Goal: Check status: Check status

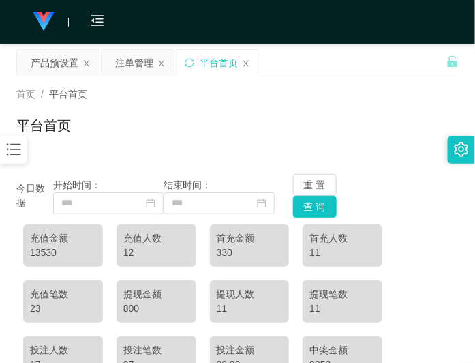
click at [312, 208] on button "查 询" at bounding box center [315, 207] width 44 height 22
click at [58, 67] on div "产品预设置" at bounding box center [55, 63] width 48 height 26
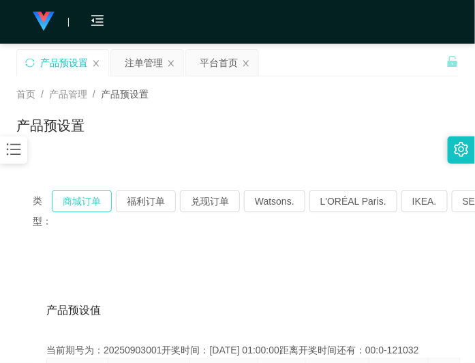
click at [96, 201] on button "商城订单" at bounding box center [82, 201] width 60 height 22
click at [92, 202] on button "商城订单" at bounding box center [82, 201] width 60 height 22
click at [89, 202] on button "商城订单" at bounding box center [82, 201] width 60 height 22
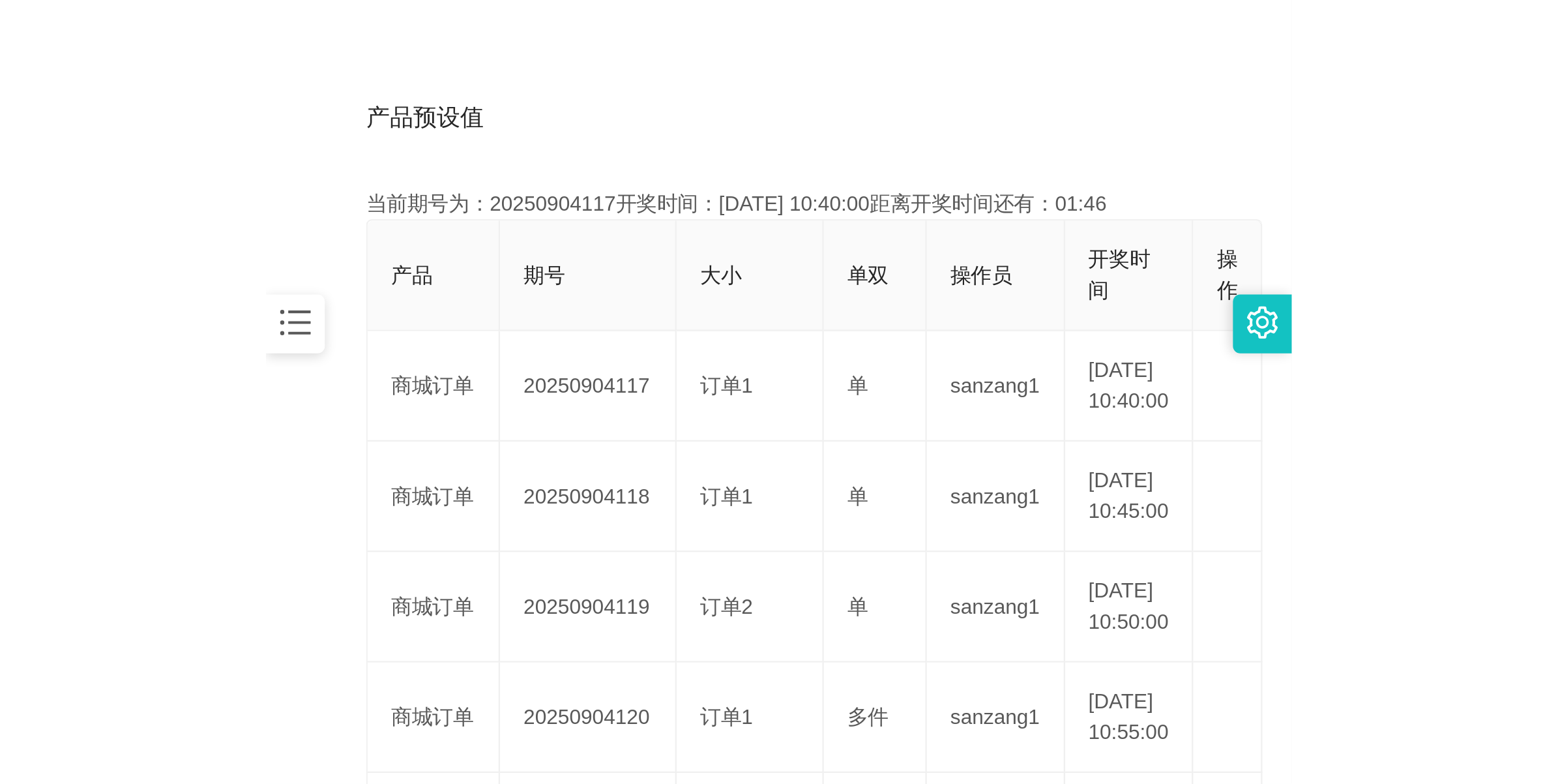
scroll to position [326, 0]
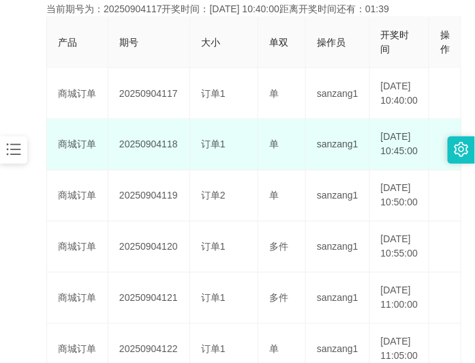
click at [157, 165] on td "20250904118" at bounding box center [149, 144] width 82 height 51
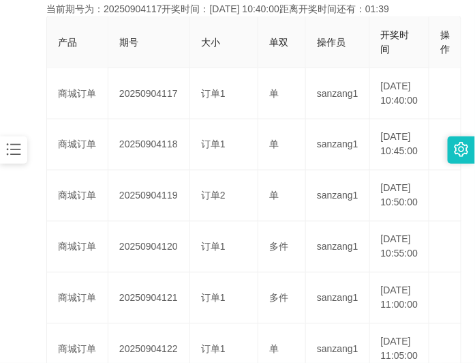
copy td "20250904118"
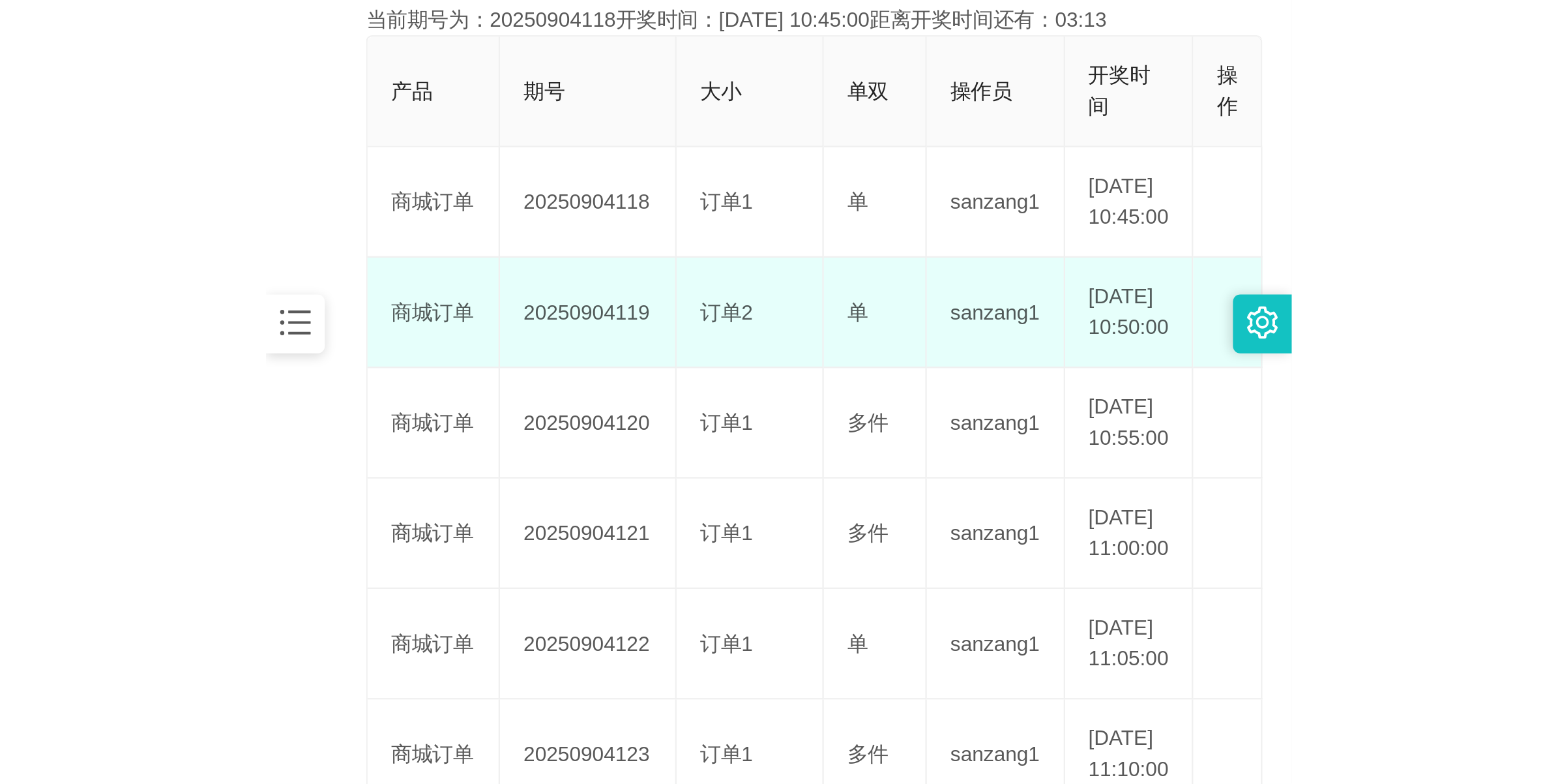
scroll to position [47, 0]
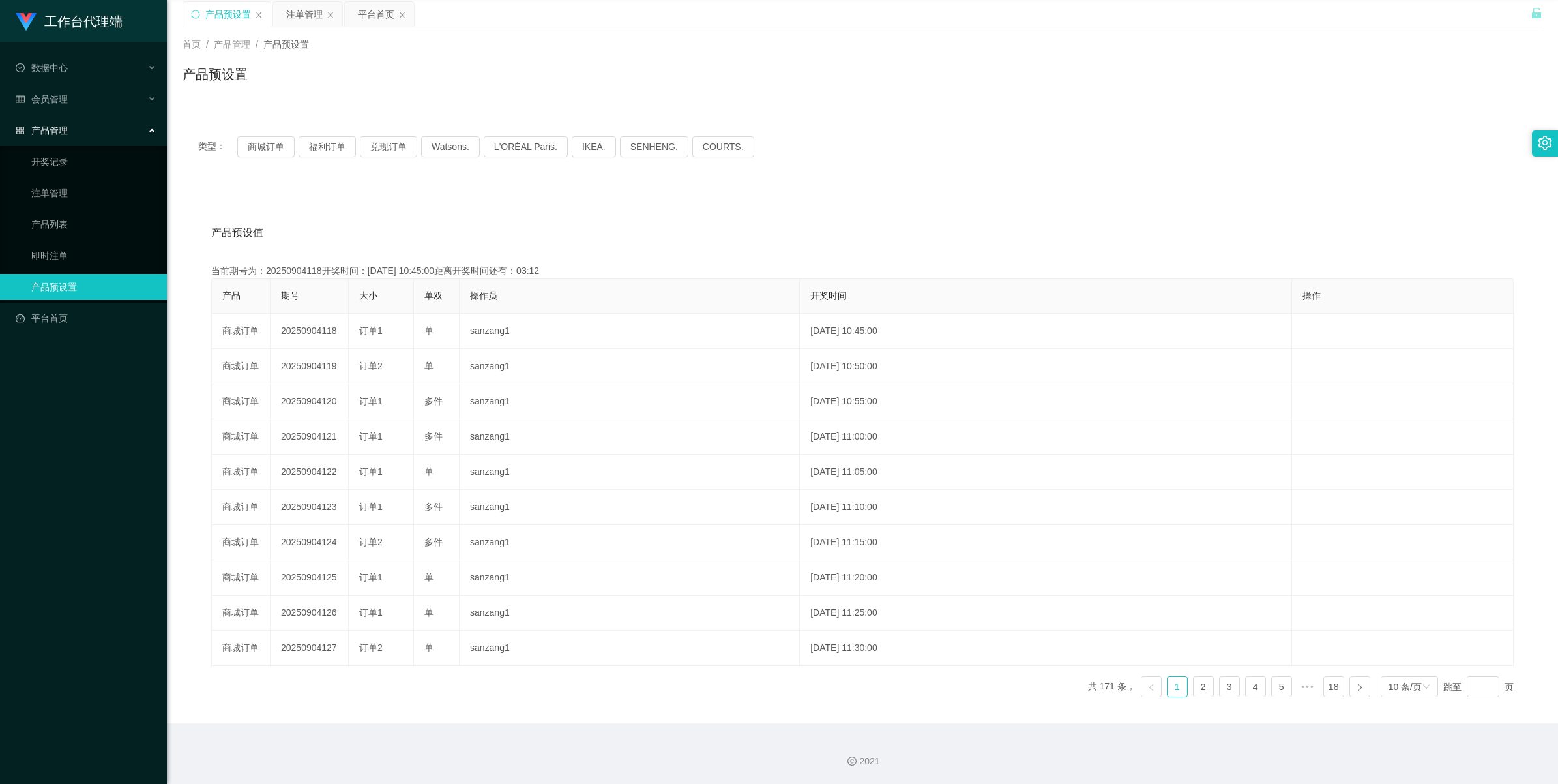
click at [306, 15] on div "注单管理" at bounding box center [304, 14] width 36 height 25
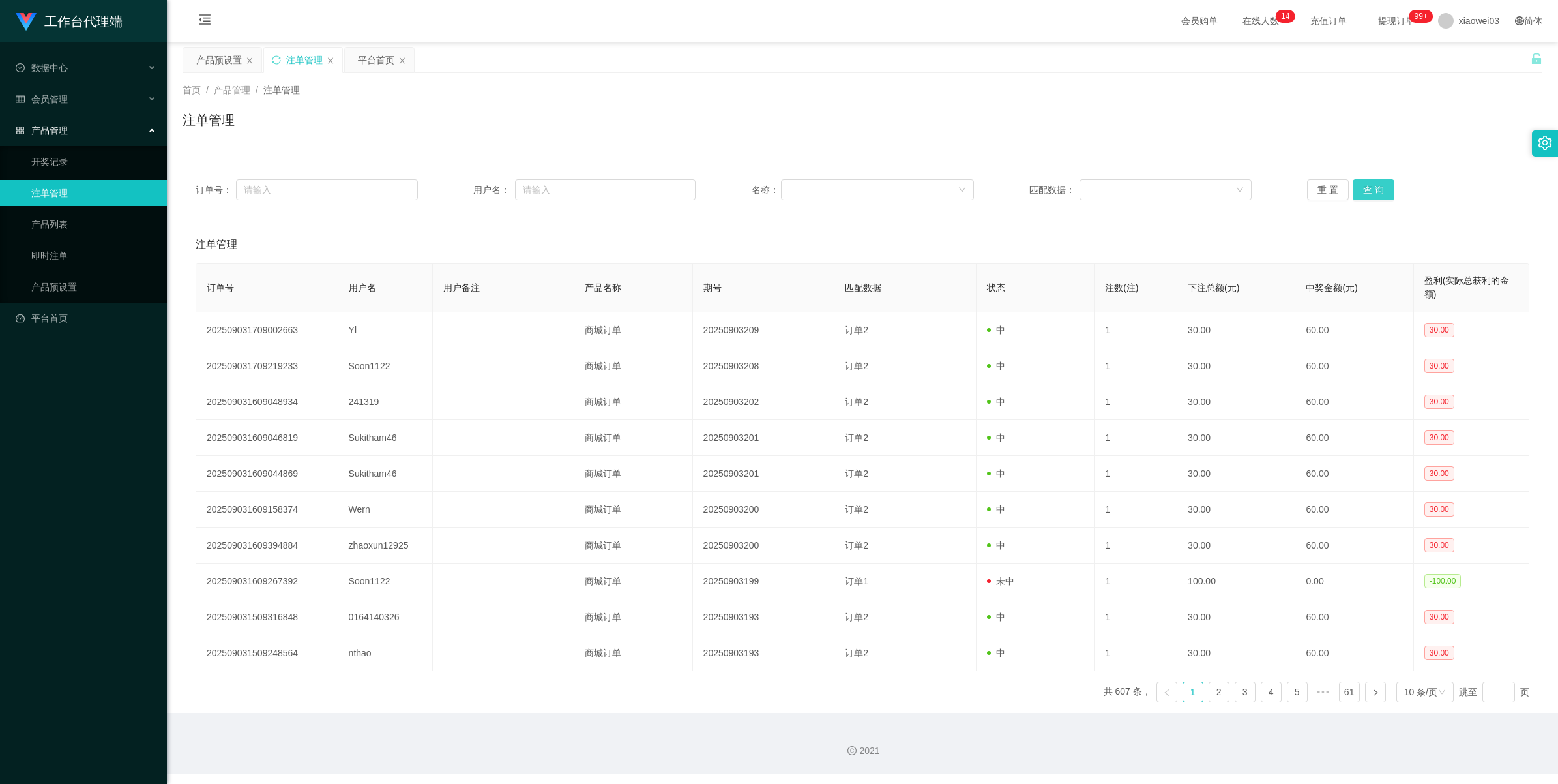
click at [454, 193] on button "查 询" at bounding box center [1374, 189] width 42 height 21
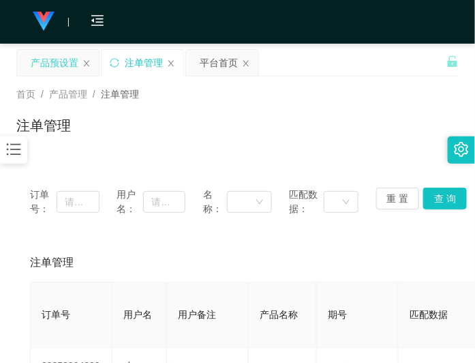
click at [56, 65] on div "产品预设置" at bounding box center [55, 63] width 48 height 26
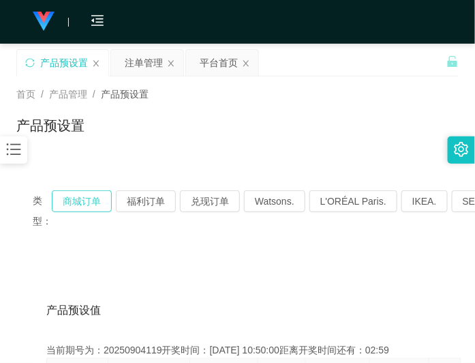
click at [85, 203] on button "商城订单" at bounding box center [82, 201] width 60 height 22
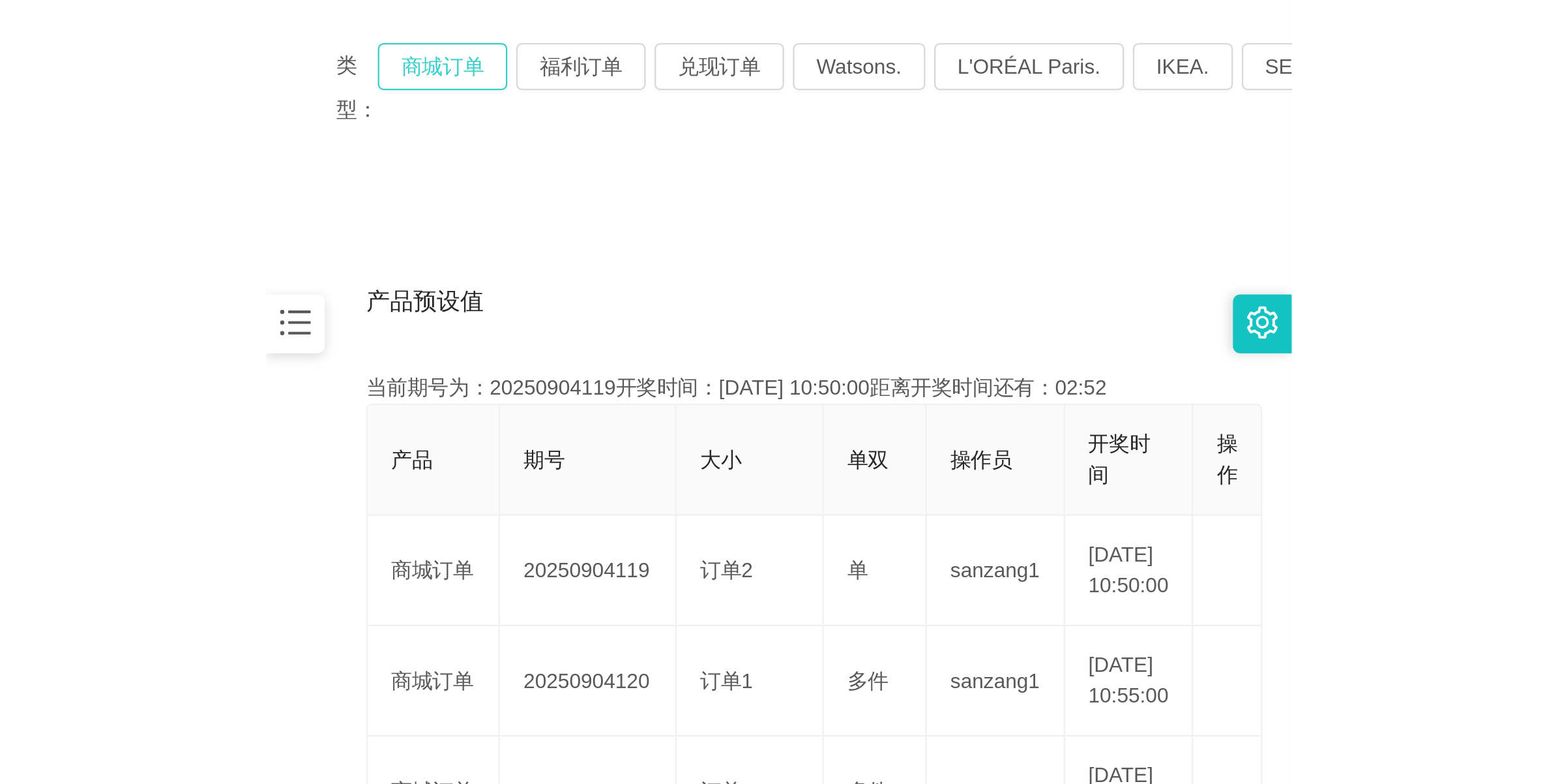
scroll to position [47, 0]
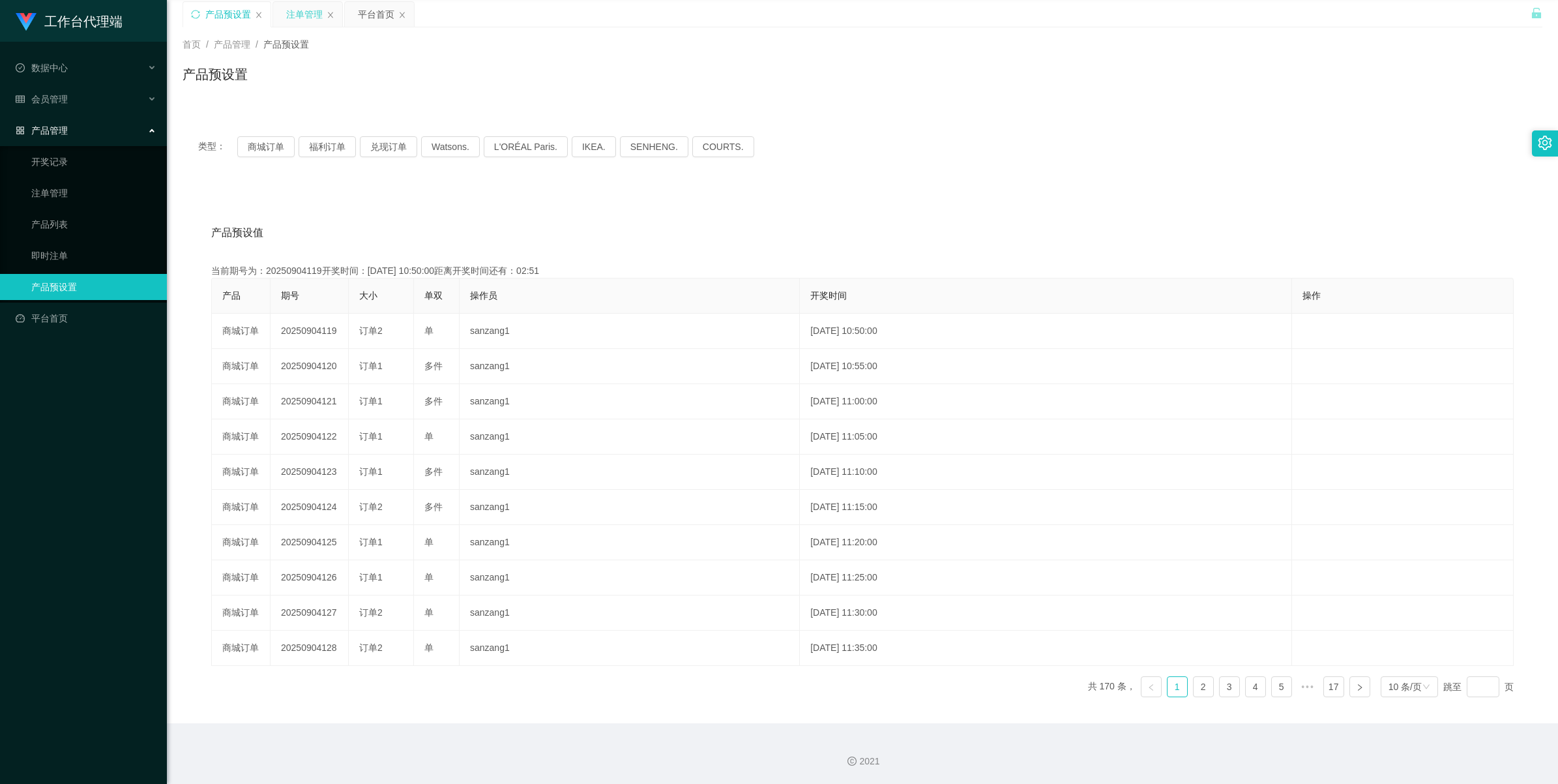
click at [297, 7] on div "注单管理" at bounding box center [304, 14] width 36 height 25
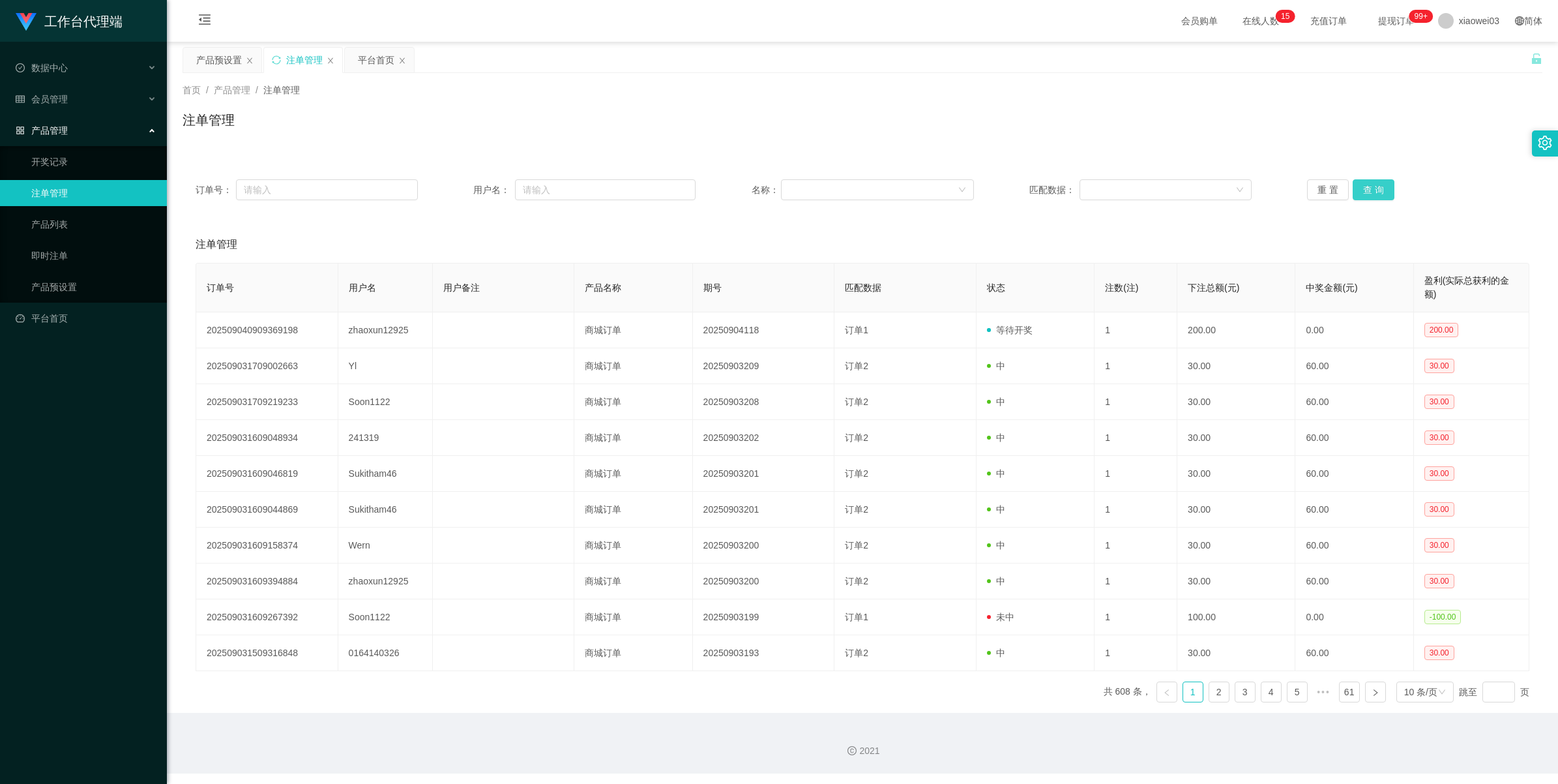
click at [454, 187] on button "查 询" at bounding box center [1374, 189] width 42 height 21
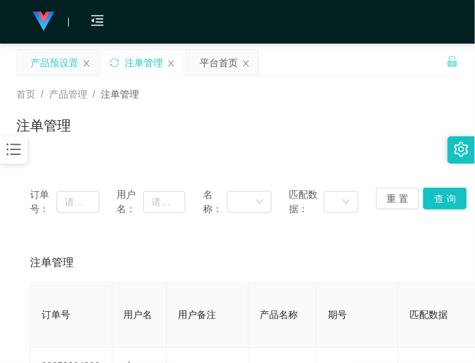
click at [45, 56] on div "产品预设置" at bounding box center [55, 63] width 48 height 26
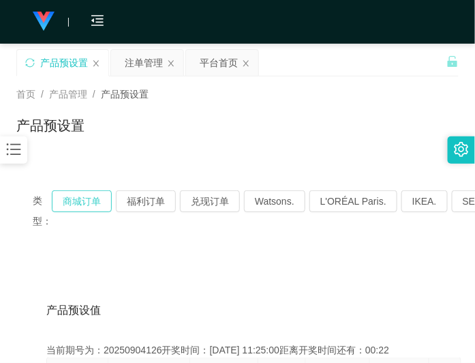
click at [77, 198] on button "商城订单" at bounding box center [82, 201] width 60 height 22
click at [72, 202] on button "商城订单" at bounding box center [82, 201] width 60 height 22
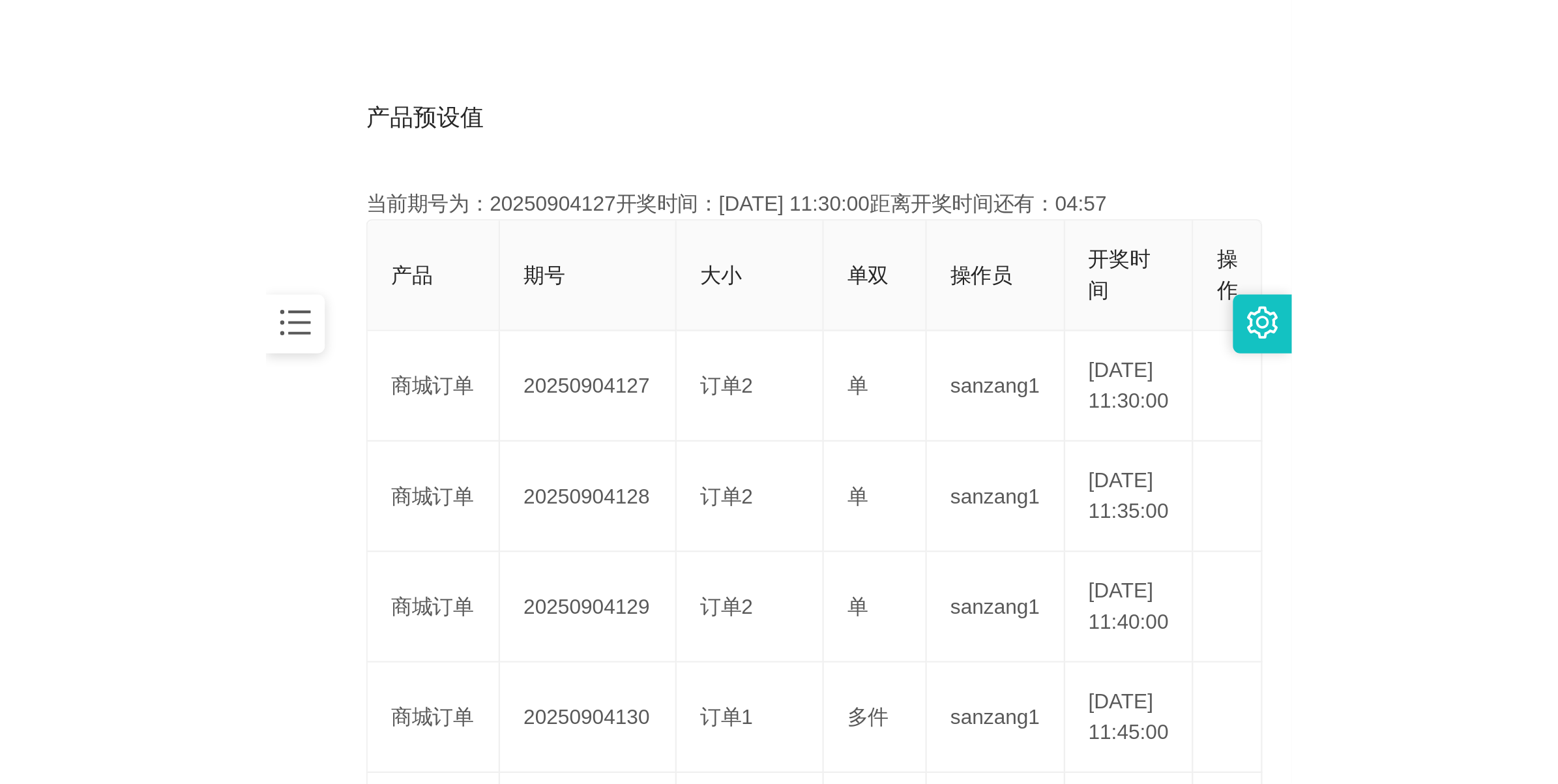
scroll to position [326, 0]
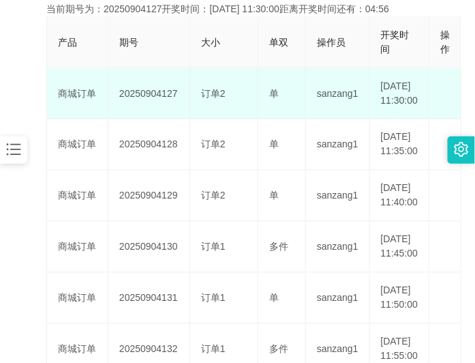
click at [164, 97] on td "20250904127" at bounding box center [149, 93] width 82 height 51
copy td "20250904127"
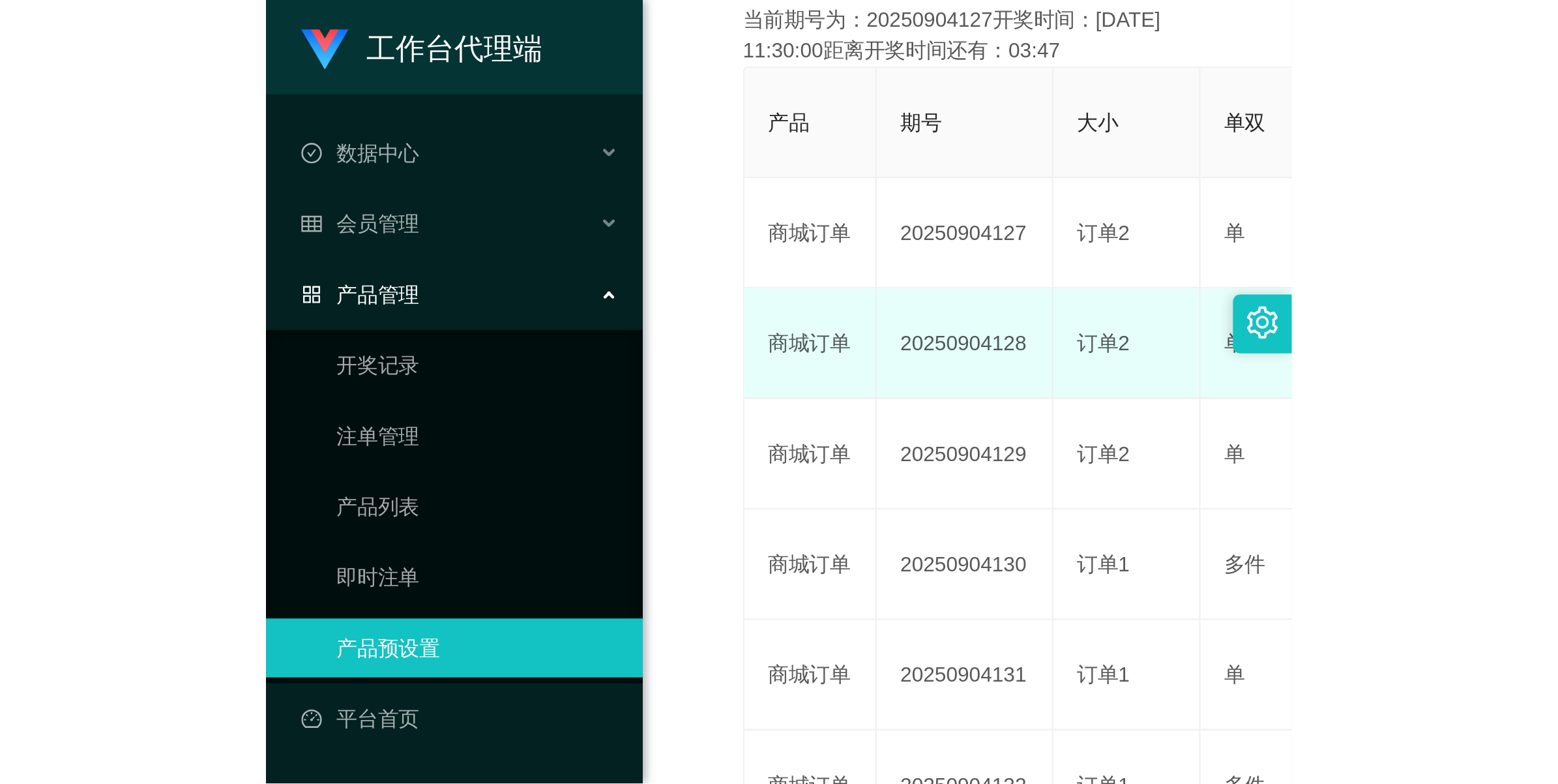
scroll to position [47, 0]
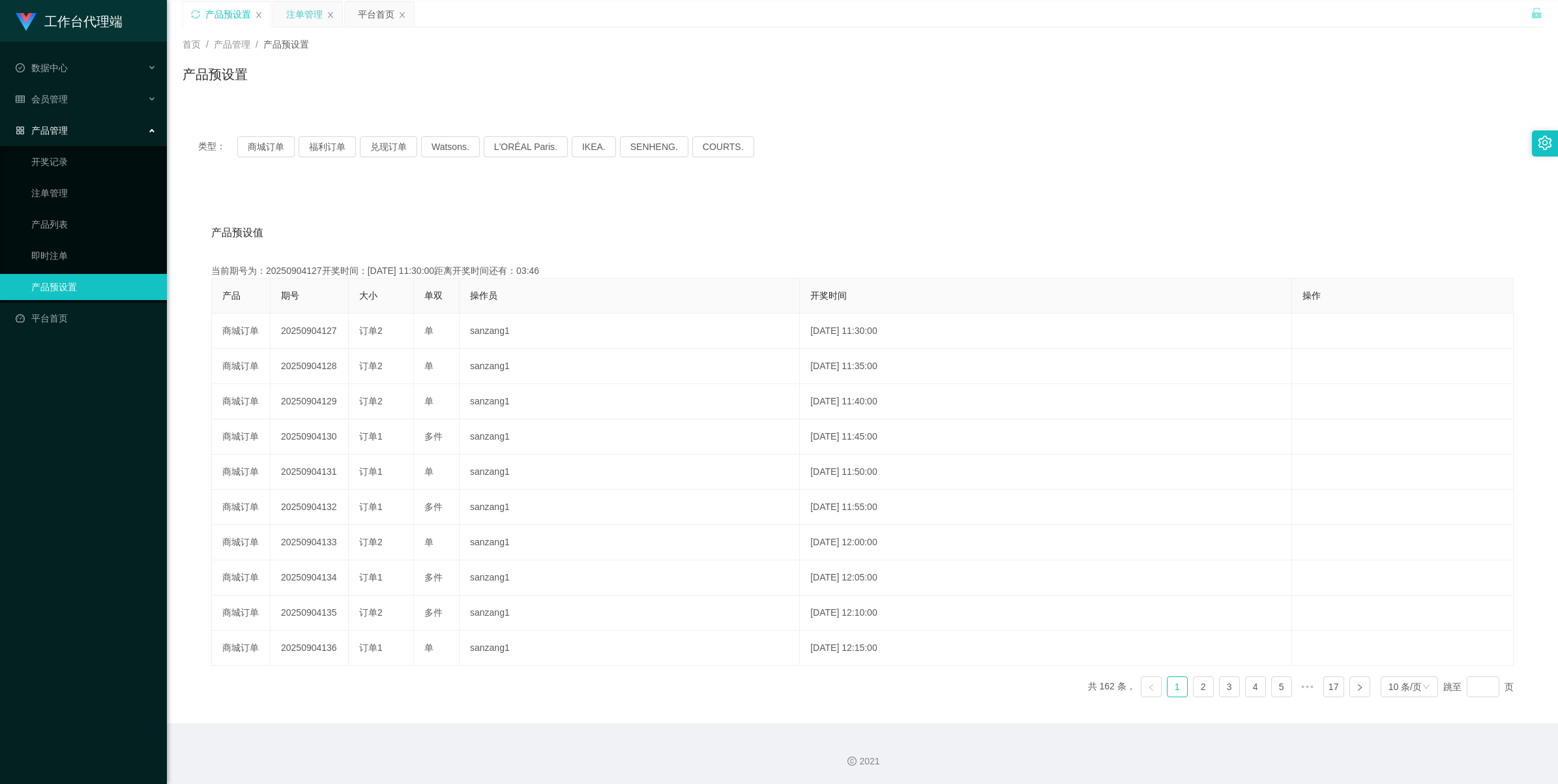
click at [311, 11] on div "注单管理" at bounding box center [304, 14] width 36 height 25
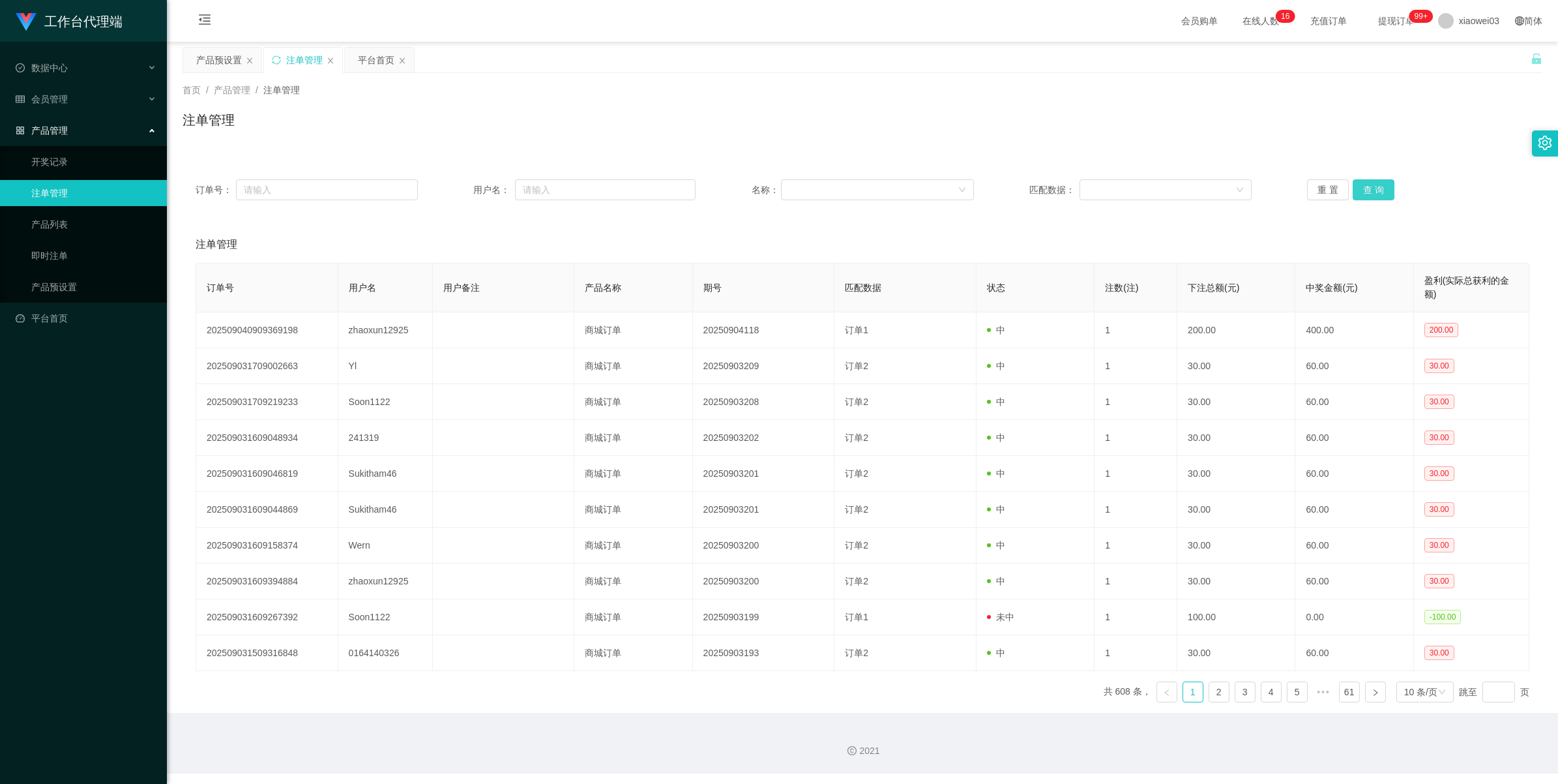
click at [454, 189] on button "查 询" at bounding box center [1374, 189] width 42 height 21
click at [454, 193] on button "查 询" at bounding box center [1374, 189] width 42 height 21
click at [454, 193] on div "重 置 查 询" at bounding box center [1418, 189] width 222 height 21
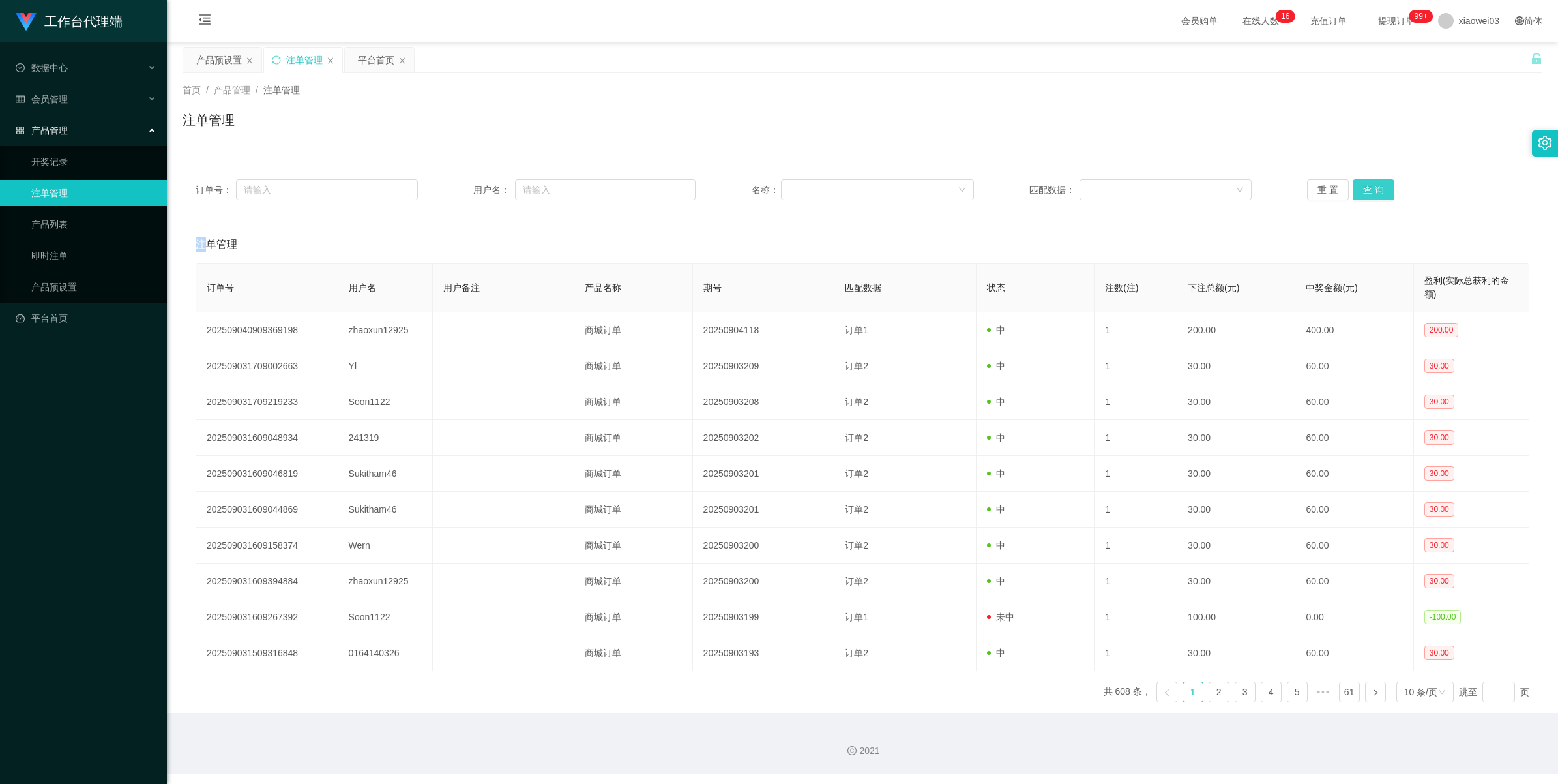
click at [454, 193] on button "查 询" at bounding box center [1374, 189] width 42 height 21
click at [454, 193] on div "重 置 查 询" at bounding box center [1418, 189] width 222 height 21
click at [454, 193] on button "查 询" at bounding box center [1374, 189] width 42 height 21
click at [454, 193] on div "重 置 查 询" at bounding box center [1418, 189] width 222 height 21
click at [454, 193] on button "查 询" at bounding box center [1374, 189] width 42 height 21
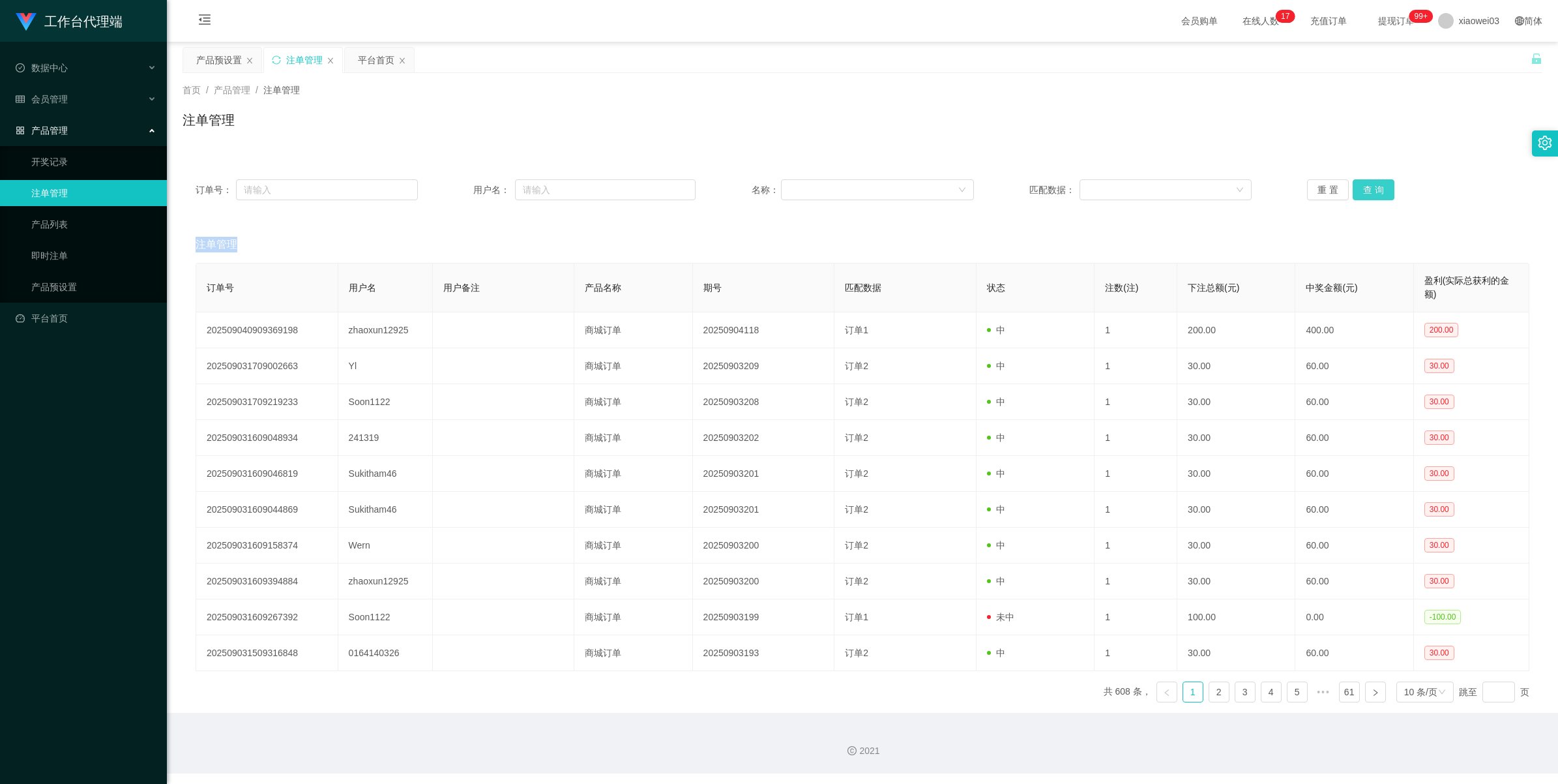
click at [454, 193] on div "重 置 查 询" at bounding box center [1418, 189] width 222 height 21
click at [454, 193] on button "查 询" at bounding box center [1374, 189] width 42 height 21
click at [454, 193] on div "重 置 查 询" at bounding box center [1418, 189] width 222 height 21
click at [454, 193] on button "查 询" at bounding box center [1381, 189] width 56 height 21
click at [454, 193] on div "重 置 查 询" at bounding box center [1418, 189] width 222 height 21
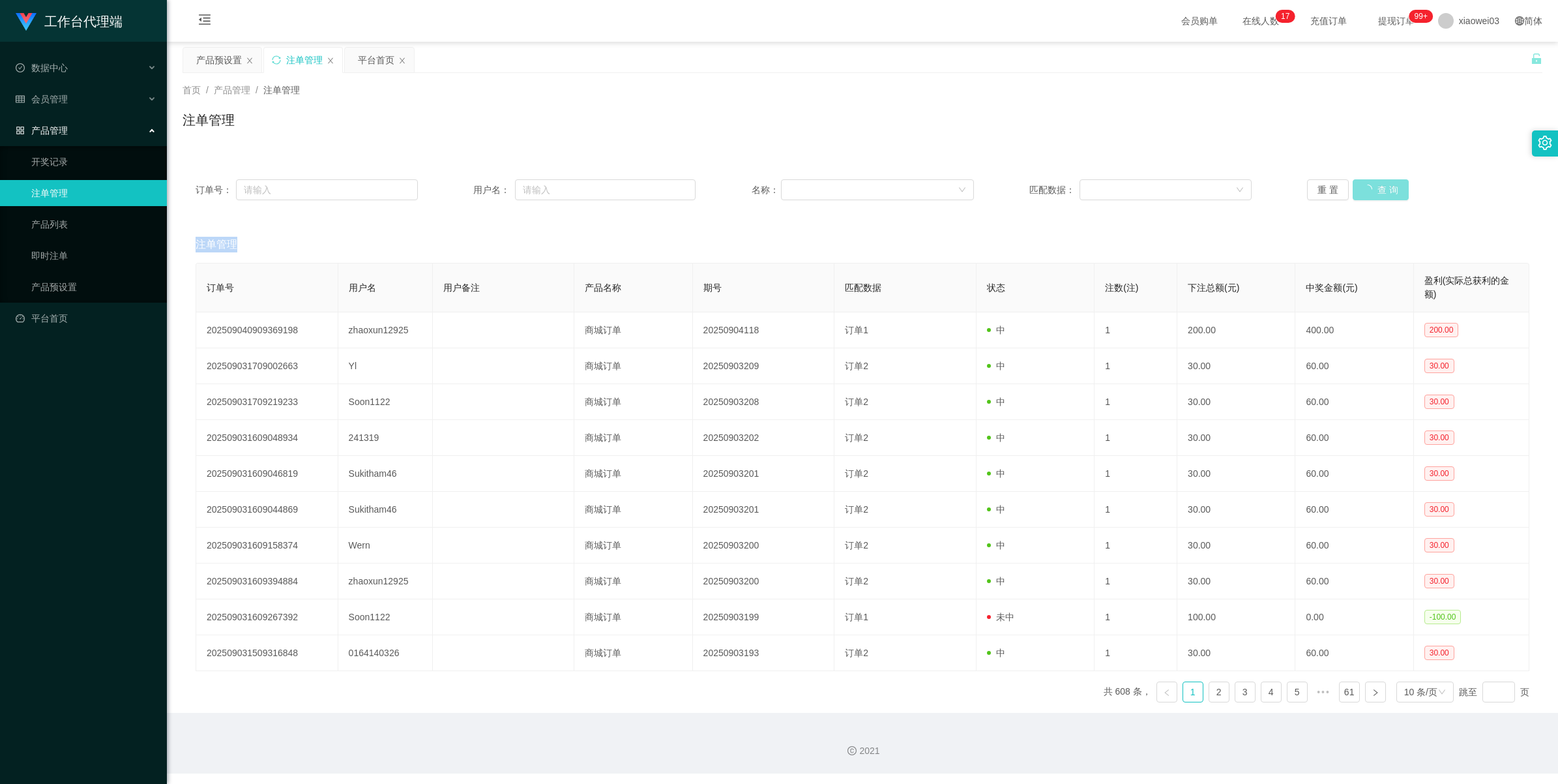
click at [454, 193] on button "查 询" at bounding box center [1381, 189] width 56 height 21
click at [454, 193] on div "重 置 查 询" at bounding box center [1418, 189] width 222 height 21
drag, startPoint x: 1368, startPoint y: 193, endPoint x: 1360, endPoint y: 189, distance: 8.9
click at [454, 193] on button "查 询" at bounding box center [1374, 189] width 42 height 21
click at [454, 187] on button "重 置" at bounding box center [1328, 189] width 42 height 21
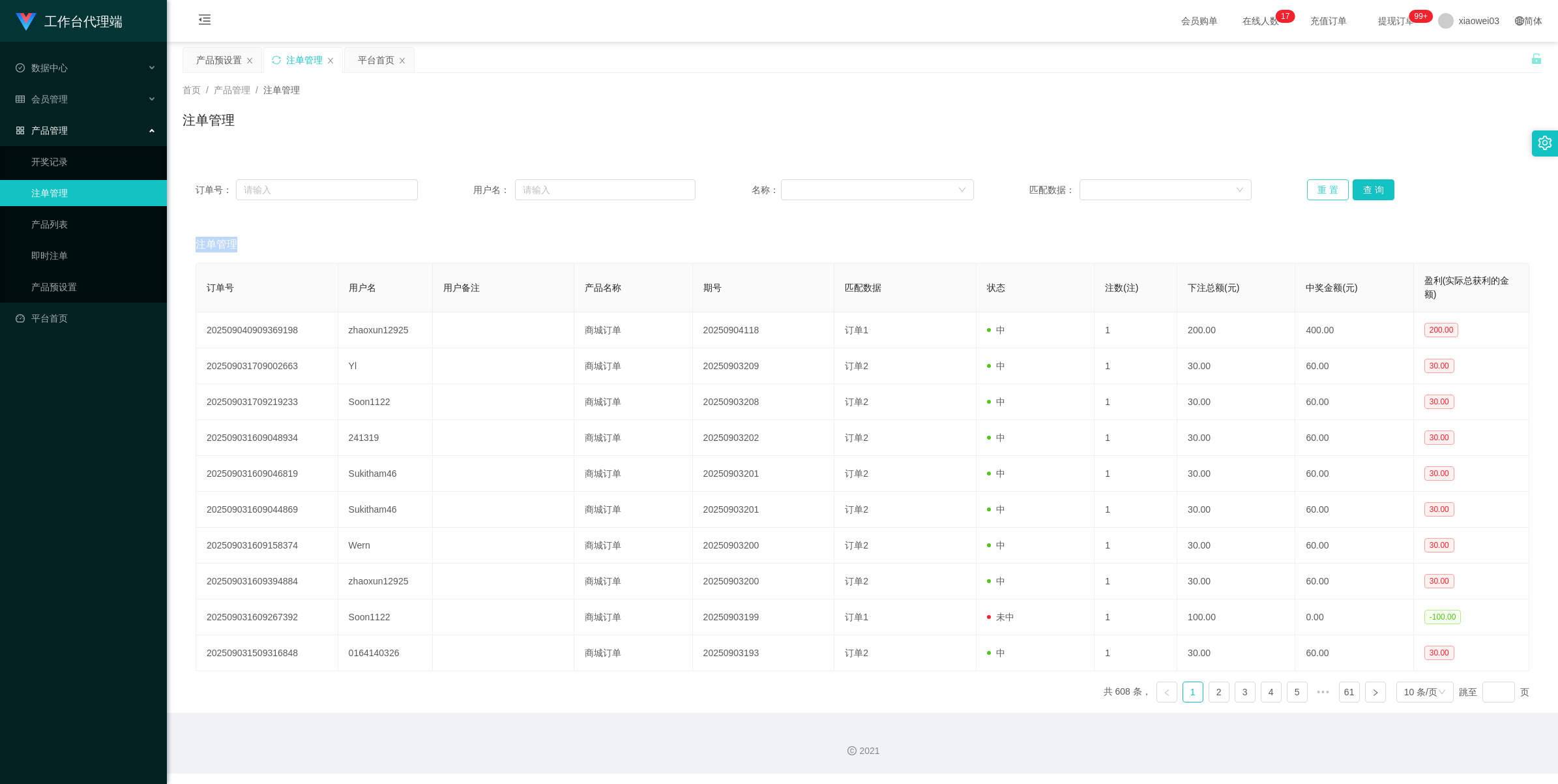
click at [454, 187] on button "重 置" at bounding box center [1328, 189] width 42 height 21
click at [454, 189] on button "查 询" at bounding box center [1374, 189] width 42 height 21
click at [454, 189] on div "重 置 查 询" at bounding box center [1418, 189] width 222 height 21
click at [454, 189] on button "查 询" at bounding box center [1374, 189] width 42 height 21
click at [454, 189] on div "重 置 查 询" at bounding box center [1418, 189] width 222 height 21
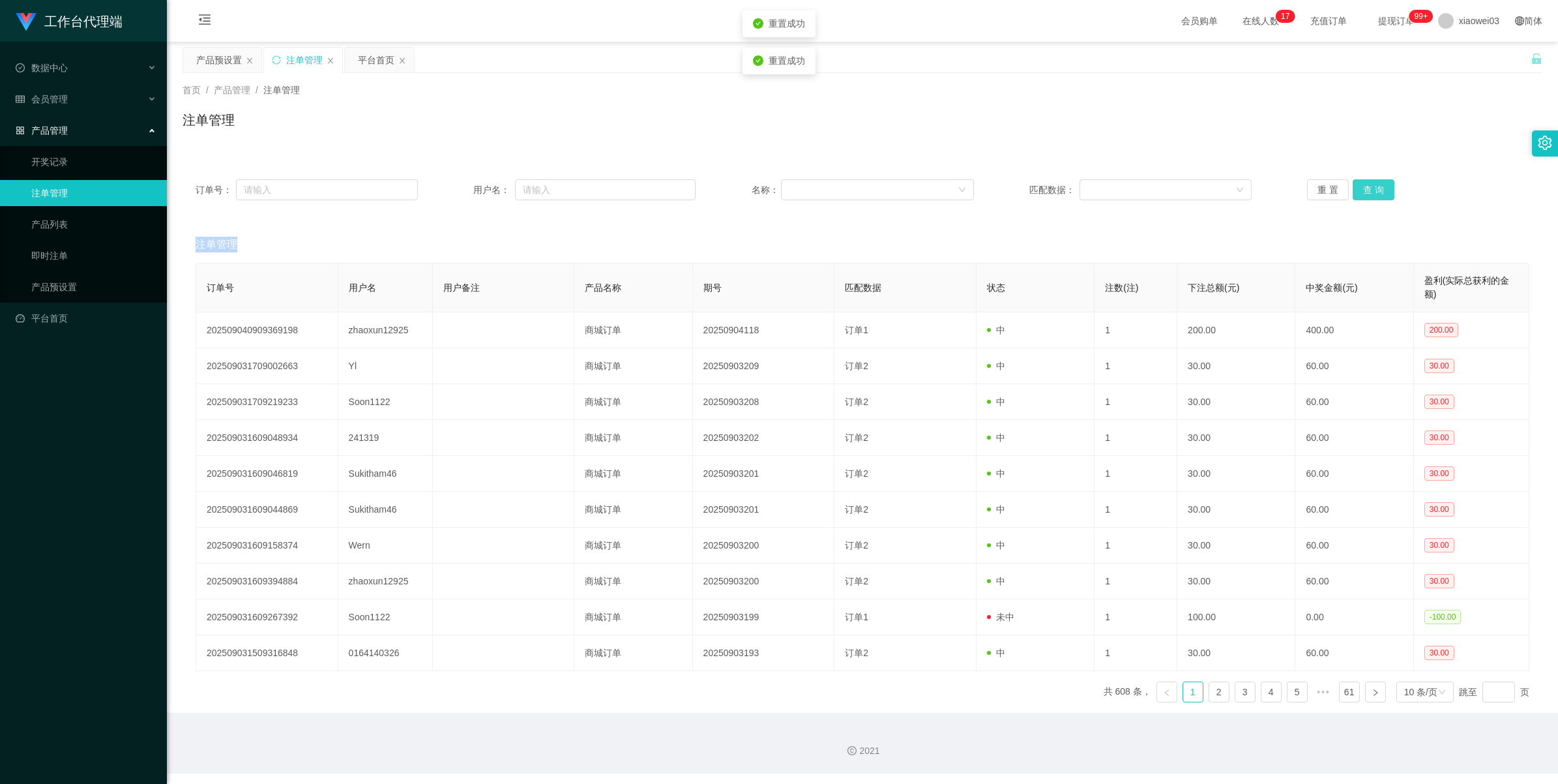
click at [454, 189] on button "查 询" at bounding box center [1374, 189] width 42 height 21
click at [454, 189] on div "重 置 查 询" at bounding box center [1418, 189] width 222 height 21
click at [454, 189] on button "查 询" at bounding box center [1374, 189] width 42 height 21
click at [454, 189] on div "重 置 查 询" at bounding box center [1418, 189] width 222 height 21
click at [454, 189] on button "查 询" at bounding box center [1381, 189] width 56 height 21
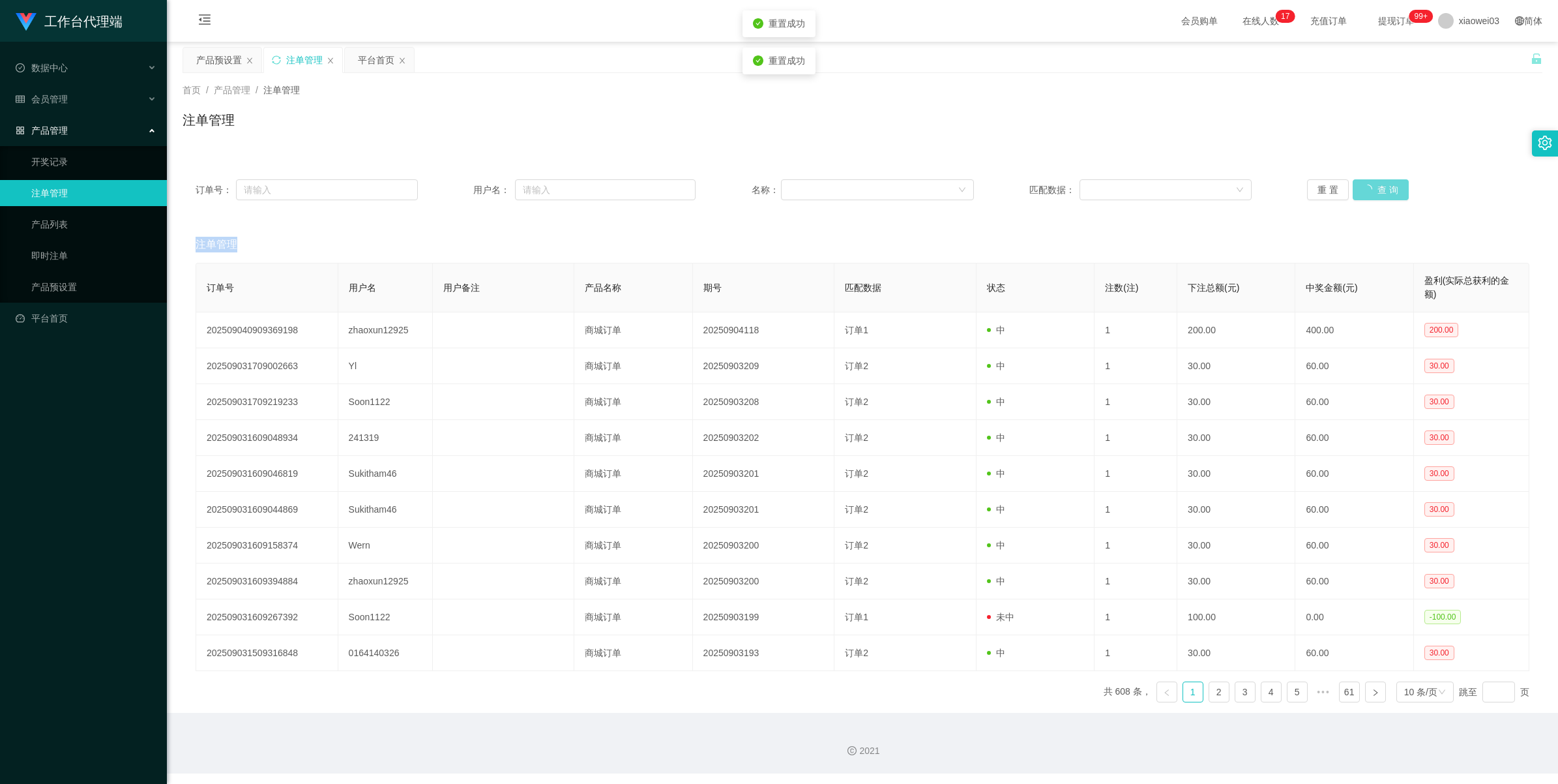
click at [454, 189] on div "重 置 查 询" at bounding box center [1418, 189] width 222 height 21
click at [454, 189] on button "查 询" at bounding box center [1381, 189] width 56 height 21
click at [454, 184] on button "查 询" at bounding box center [1374, 189] width 42 height 21
click at [454, 184] on div "重 置 查 询" at bounding box center [1418, 189] width 222 height 21
click at [454, 184] on button "查 询" at bounding box center [1381, 189] width 56 height 21
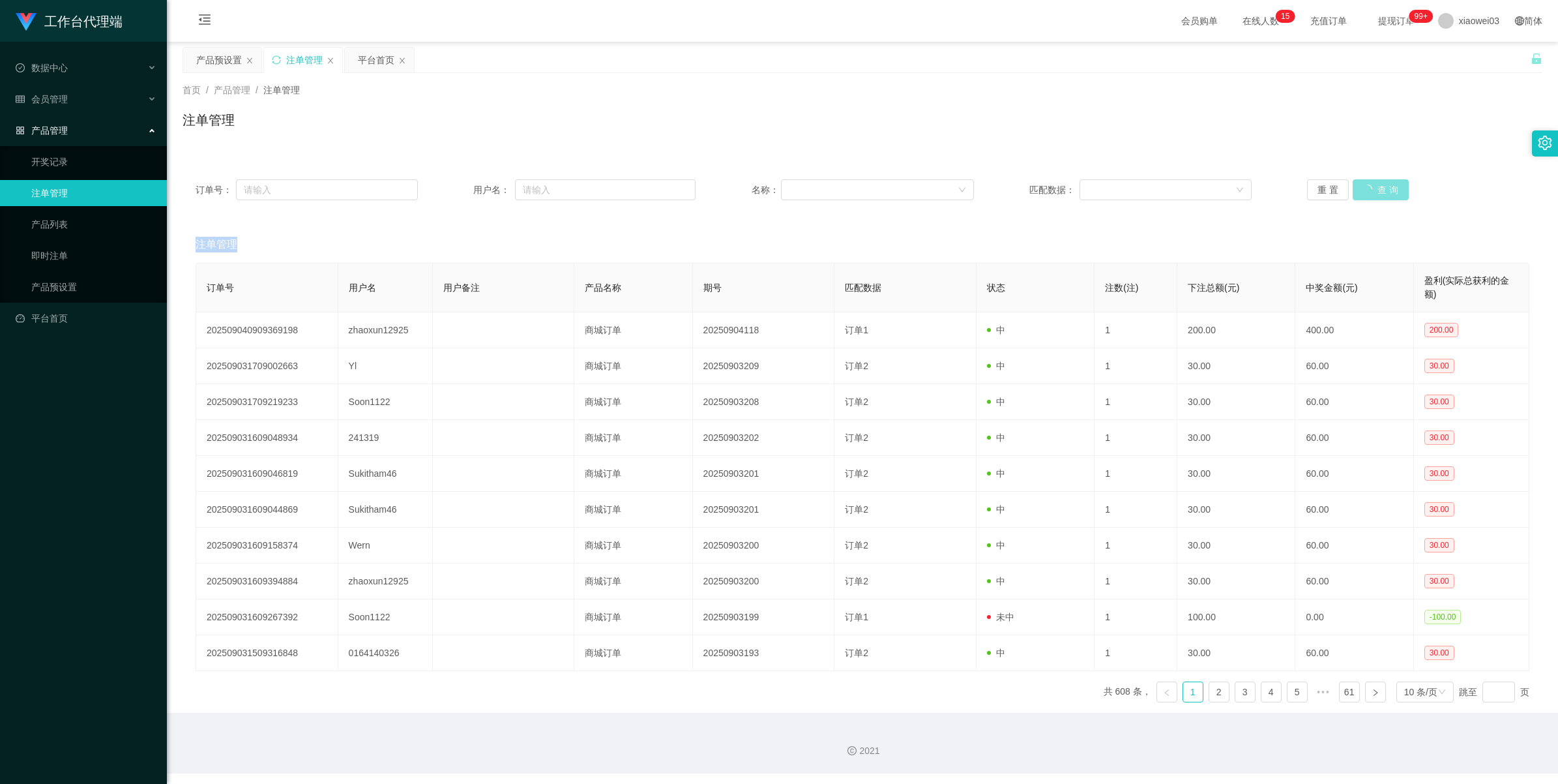
click at [454, 184] on div "重 置 查 询" at bounding box center [1418, 189] width 222 height 21
click at [454, 184] on button "查 询" at bounding box center [1381, 189] width 56 height 21
click at [454, 184] on div "重 置 查 询" at bounding box center [1418, 189] width 222 height 21
click at [454, 184] on button "查 询" at bounding box center [1374, 189] width 42 height 21
click at [454, 184] on div "重 置 查 询" at bounding box center [1418, 189] width 222 height 21
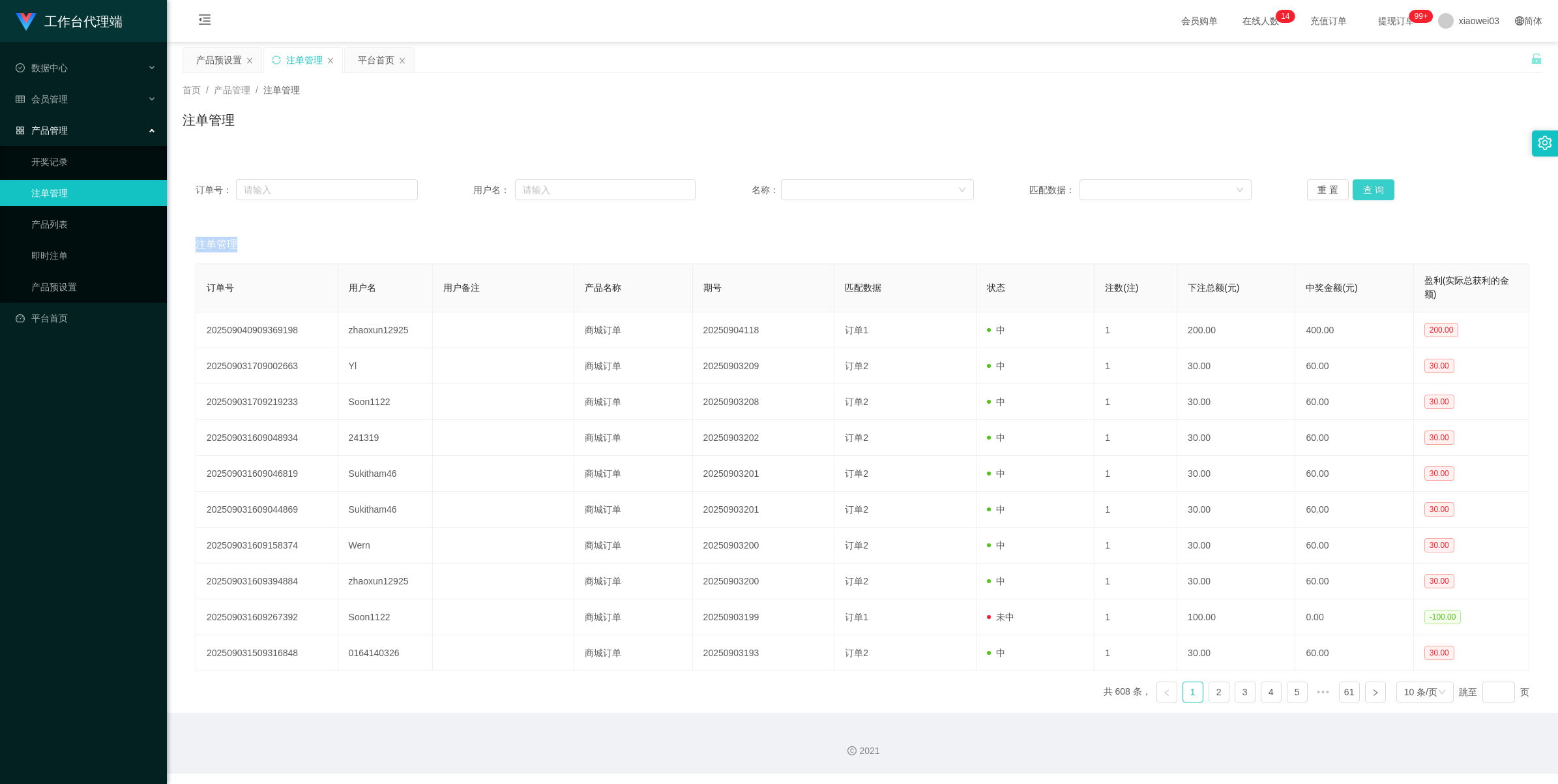
click at [454, 192] on button "查 询" at bounding box center [1374, 189] width 42 height 21
click at [454, 192] on div "重 置 查 询" at bounding box center [1418, 189] width 222 height 21
click at [454, 192] on button "查 询" at bounding box center [1374, 189] width 42 height 21
click at [454, 198] on div "重 置 查 询" at bounding box center [1418, 189] width 222 height 21
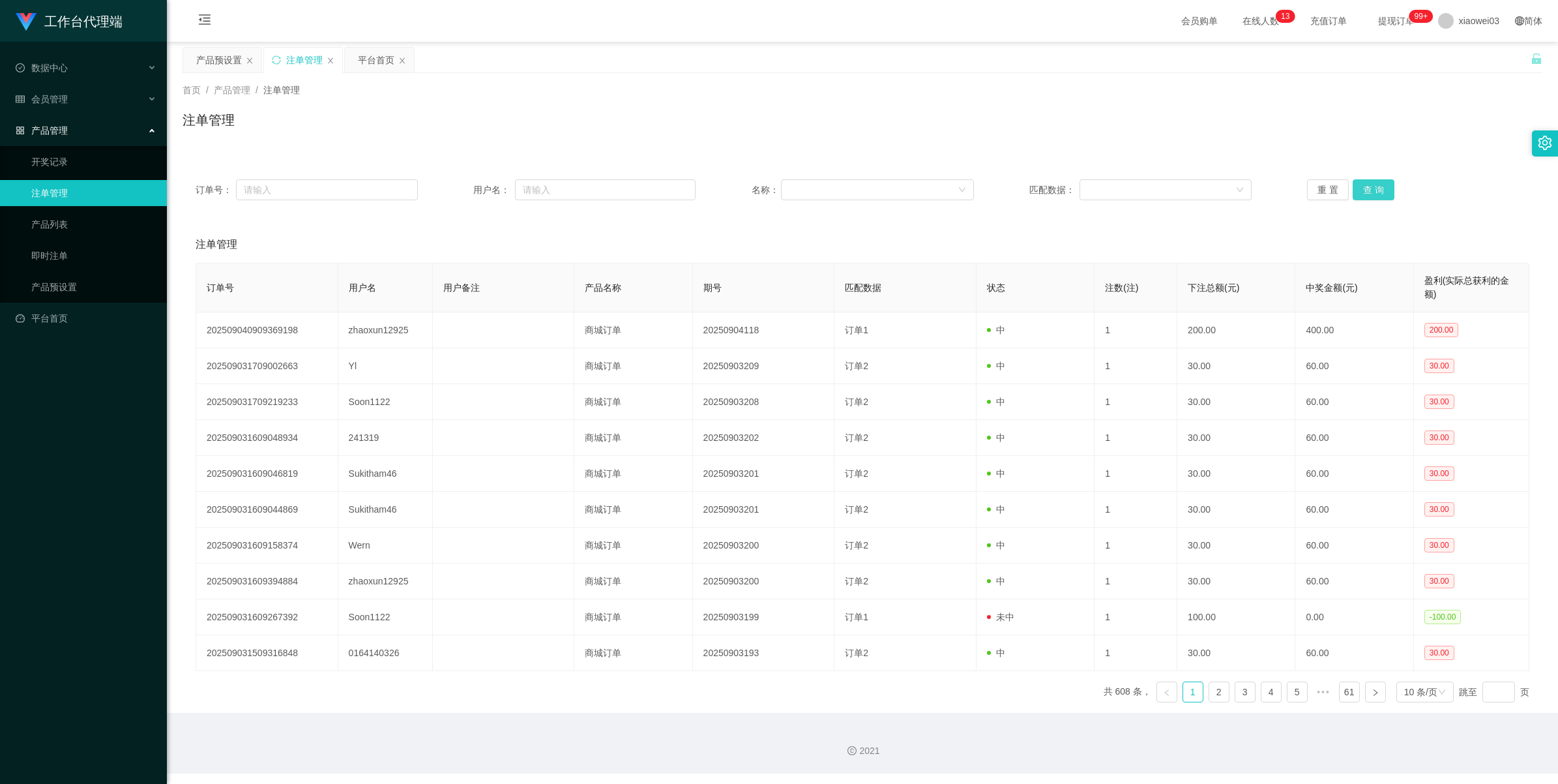
click at [454, 193] on button "查 询" at bounding box center [1374, 189] width 42 height 21
click at [454, 193] on button "查 询" at bounding box center [1381, 189] width 56 height 21
click at [454, 193] on div "重 置 查 询" at bounding box center [1418, 189] width 222 height 21
click at [454, 193] on button "查 询" at bounding box center [1381, 189] width 56 height 21
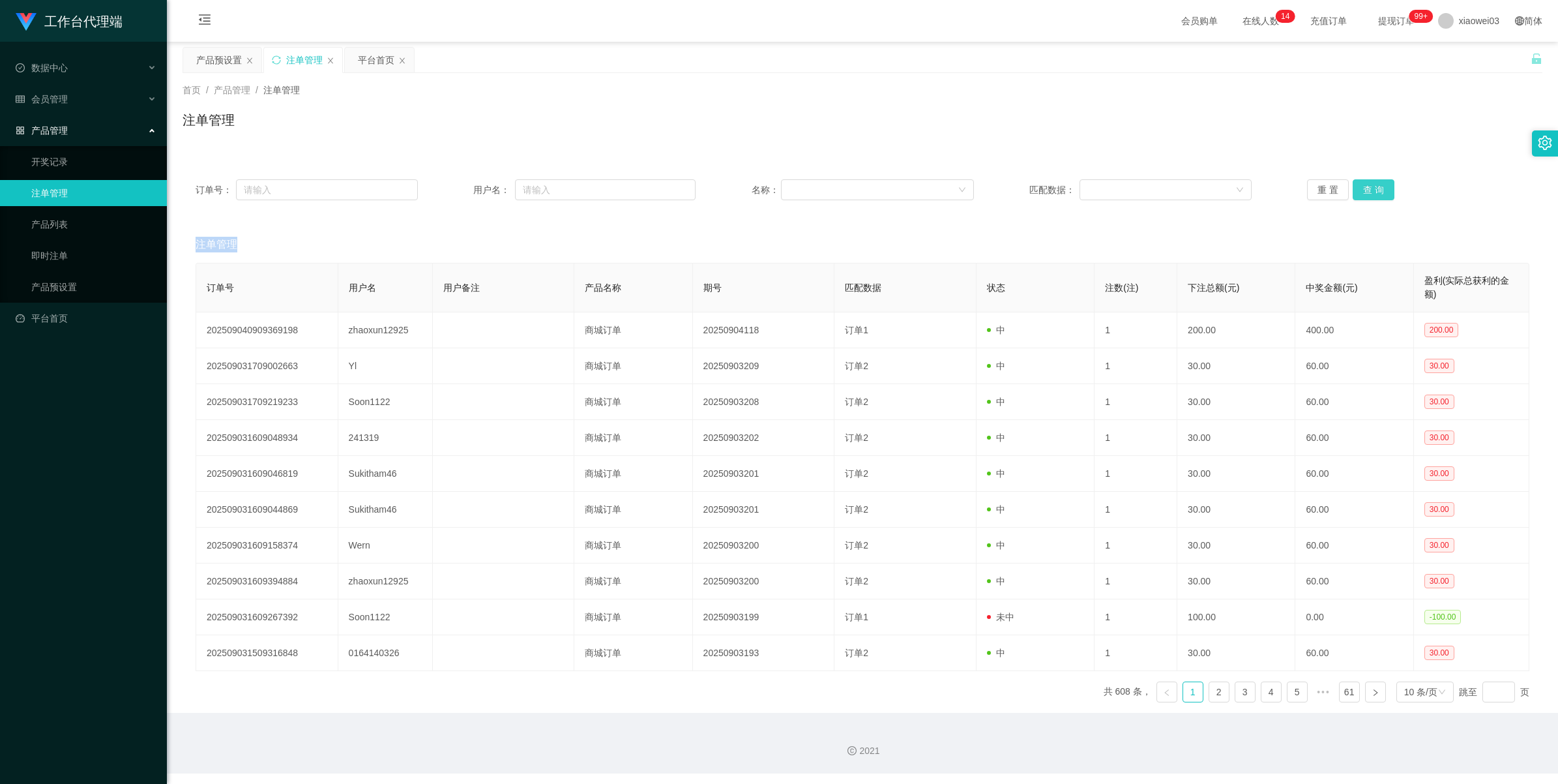
click at [454, 199] on button "查 询" at bounding box center [1374, 189] width 42 height 21
click at [454, 197] on button "查 询" at bounding box center [1374, 189] width 42 height 21
click at [454, 187] on button "查 询" at bounding box center [1374, 189] width 42 height 21
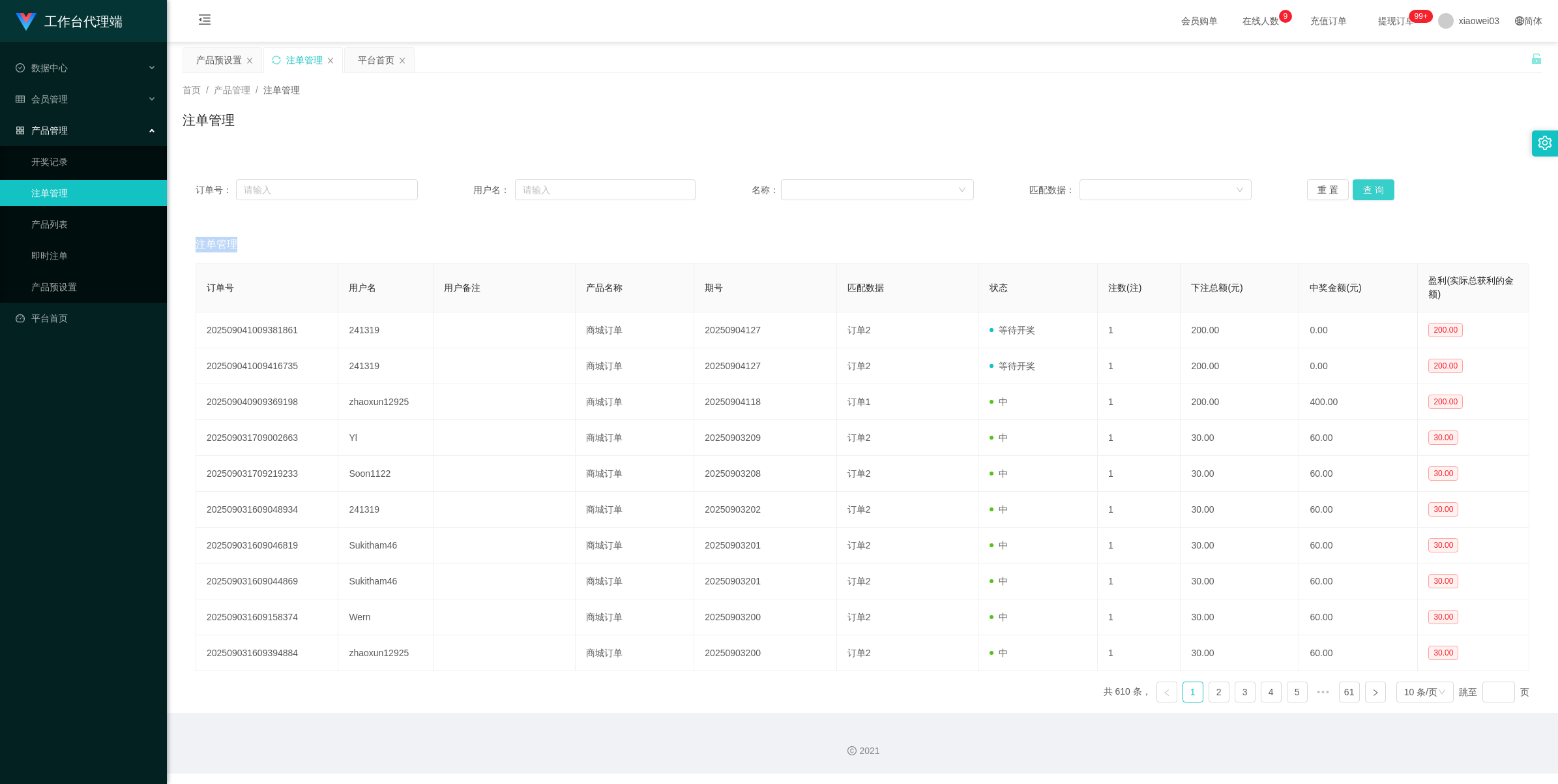
click at [454, 187] on button "查 询" at bounding box center [1374, 189] width 42 height 21
click at [454, 187] on div "重 置 查 询" at bounding box center [1418, 189] width 222 height 21
click at [454, 187] on button "查 询" at bounding box center [1381, 189] width 56 height 21
click at [454, 189] on button "查 询" at bounding box center [1374, 189] width 42 height 21
click at [454, 189] on div "重 置 查 询" at bounding box center [1418, 189] width 222 height 21
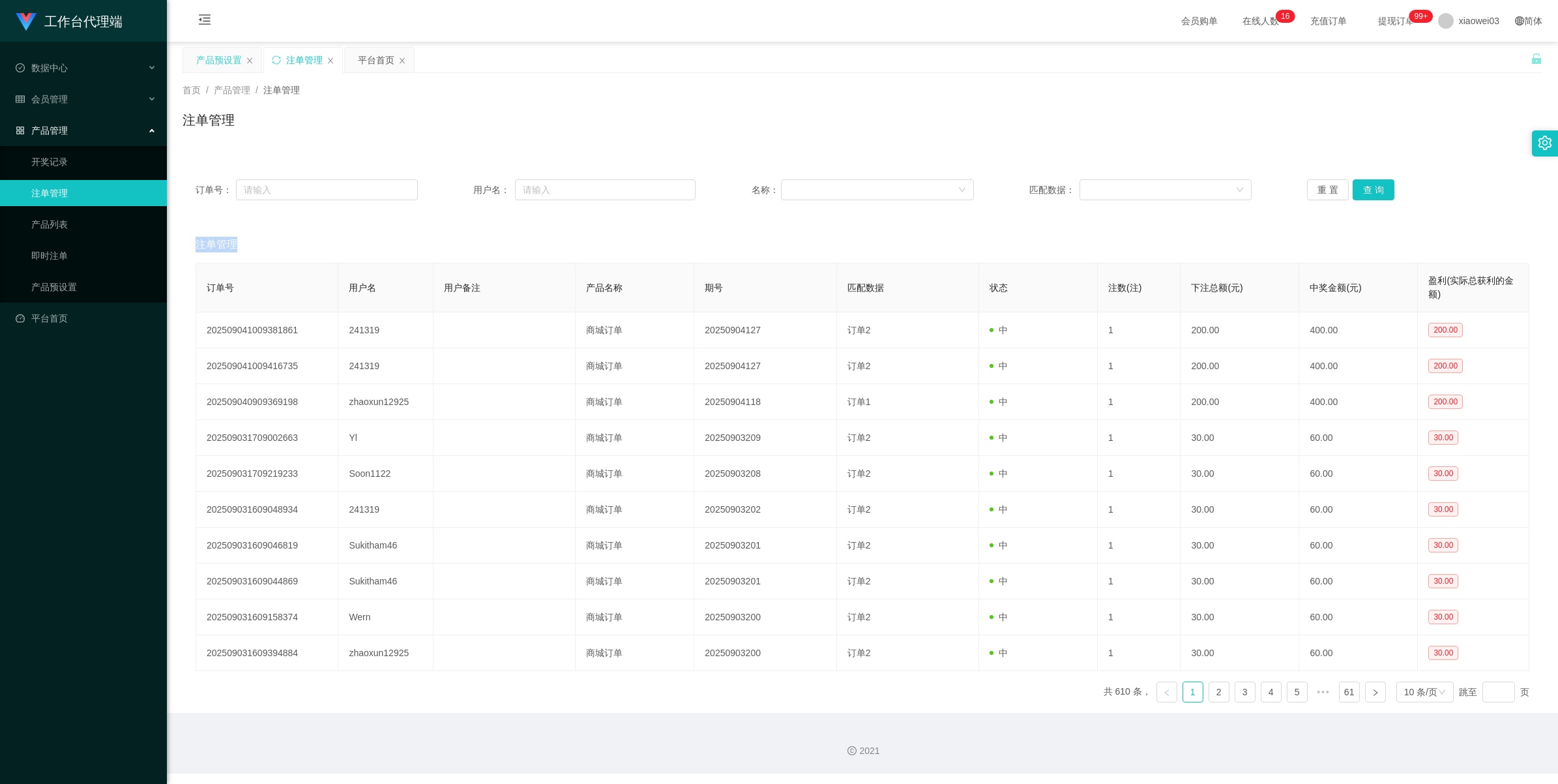
click at [212, 62] on div "产品预设置" at bounding box center [219, 60] width 46 height 25
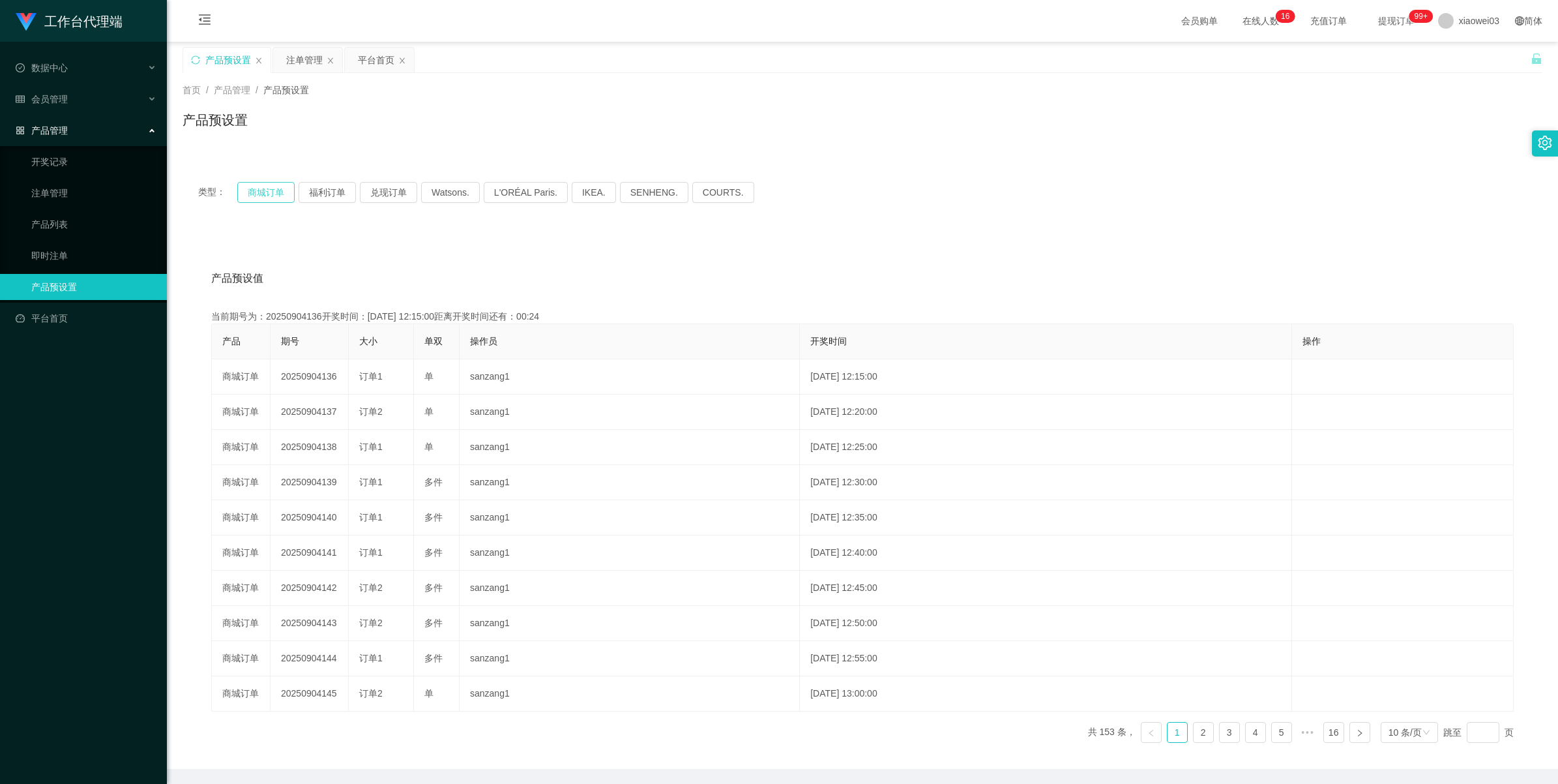
click at [252, 185] on button "商城订单" at bounding box center [266, 192] width 57 height 21
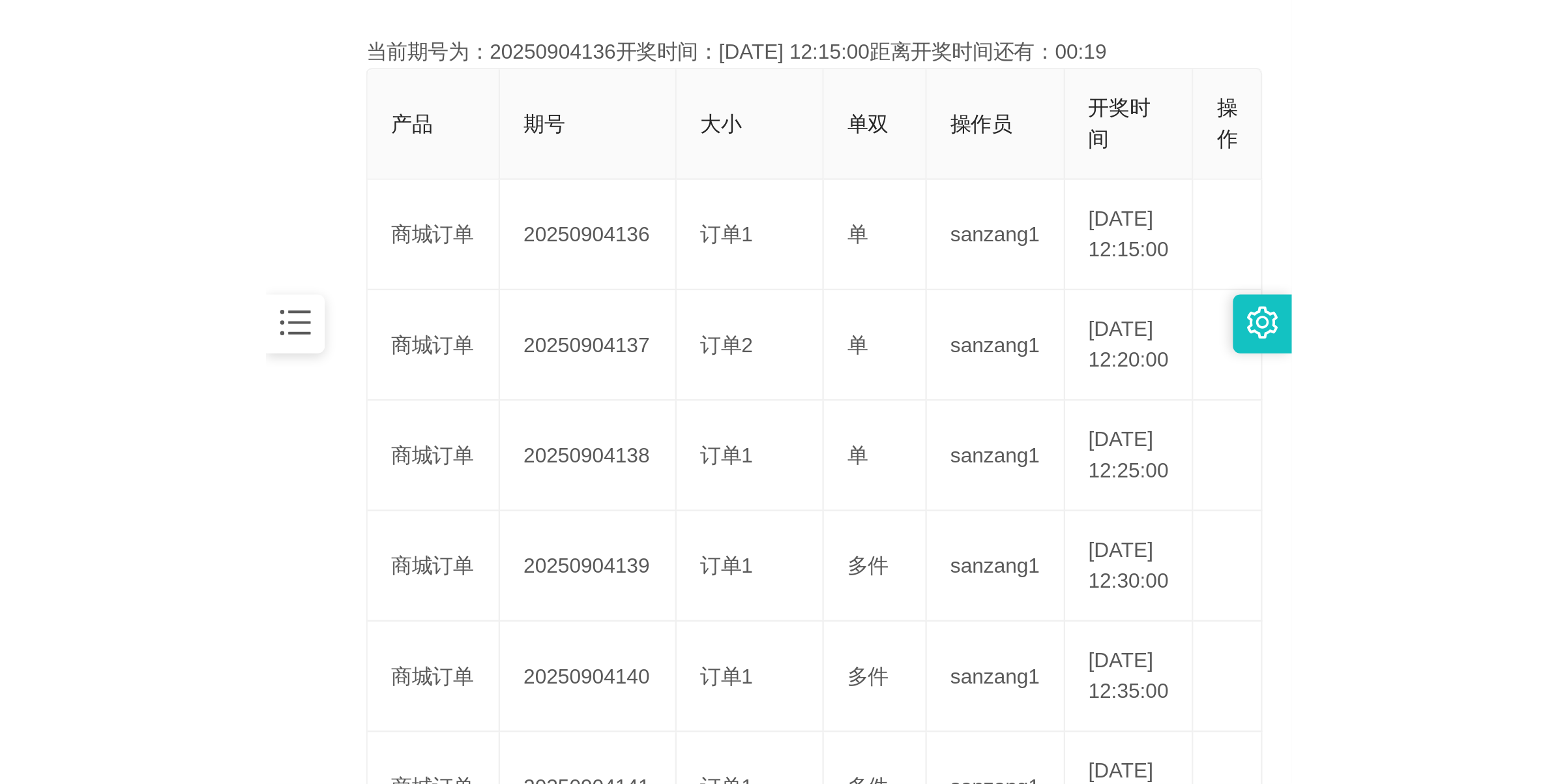
scroll to position [326, 0]
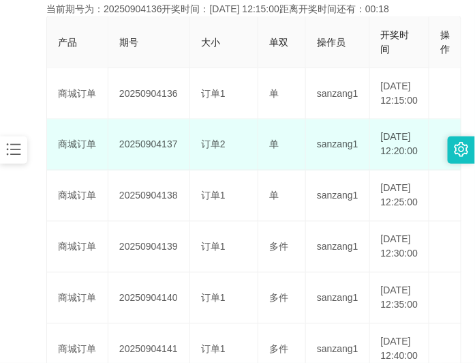
click at [168, 166] on td "20250904137" at bounding box center [149, 144] width 82 height 51
copy td "20250904137"
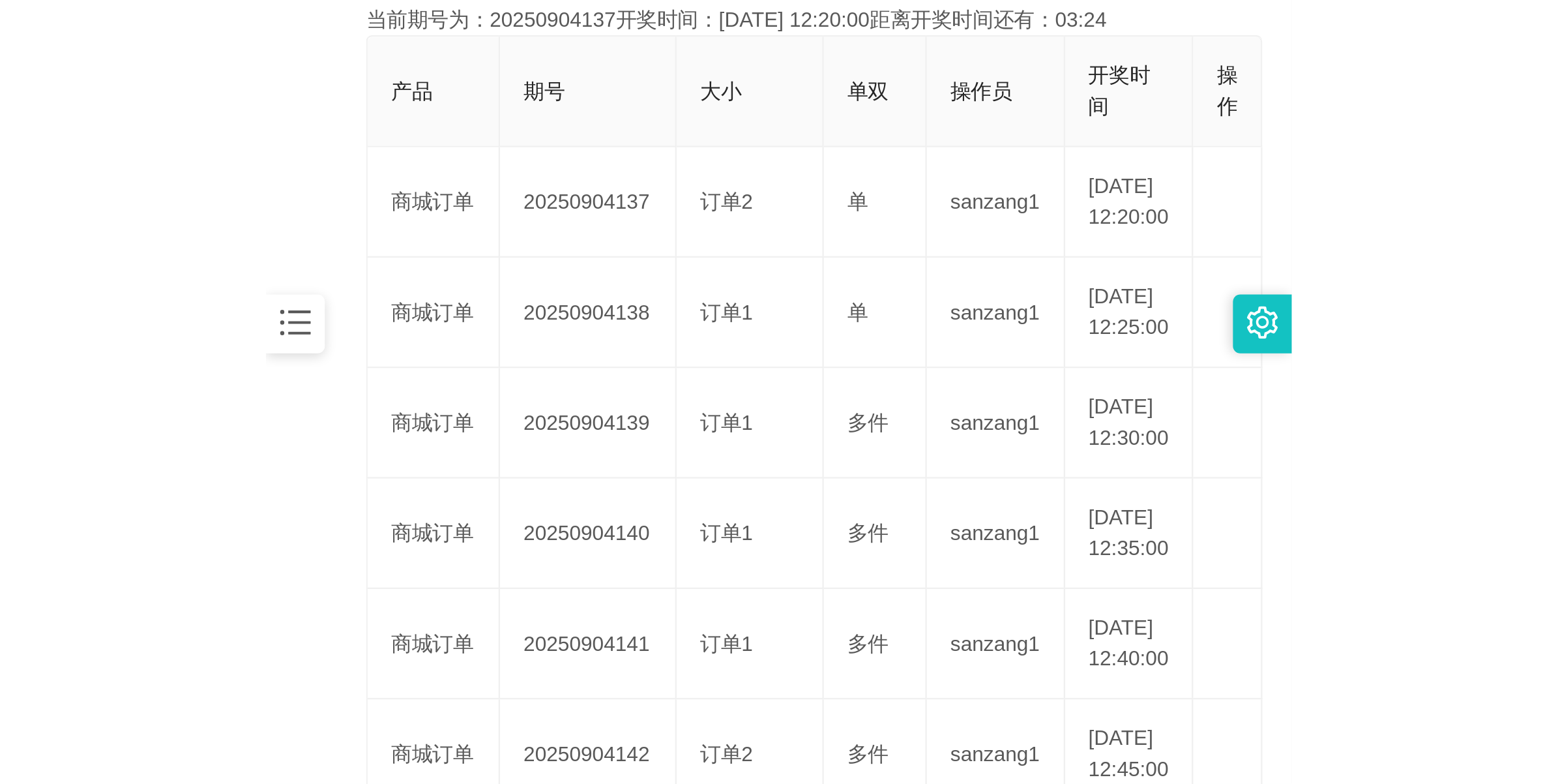
scroll to position [47, 0]
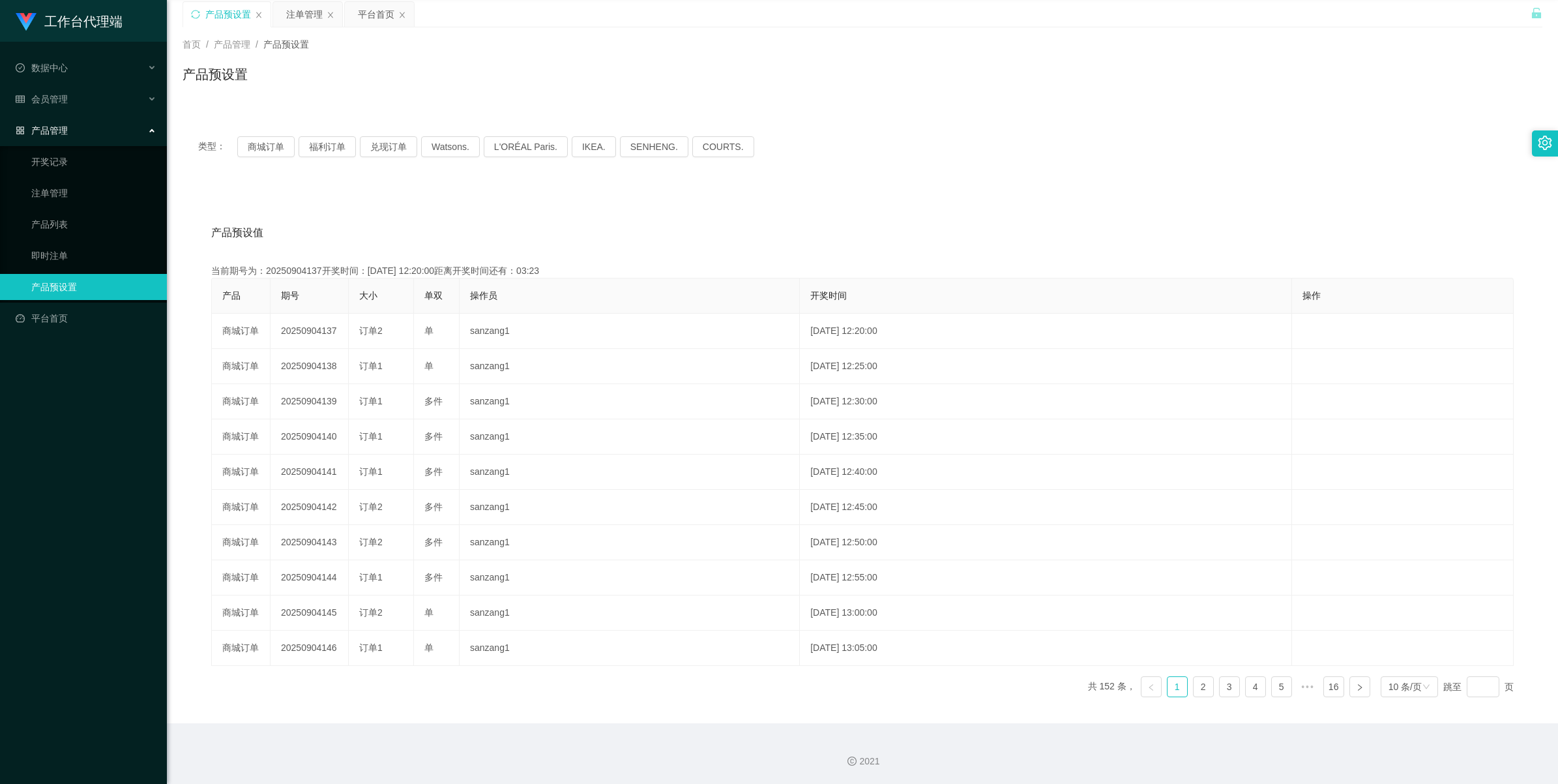
click at [294, 20] on div "注单管理" at bounding box center [304, 14] width 36 height 25
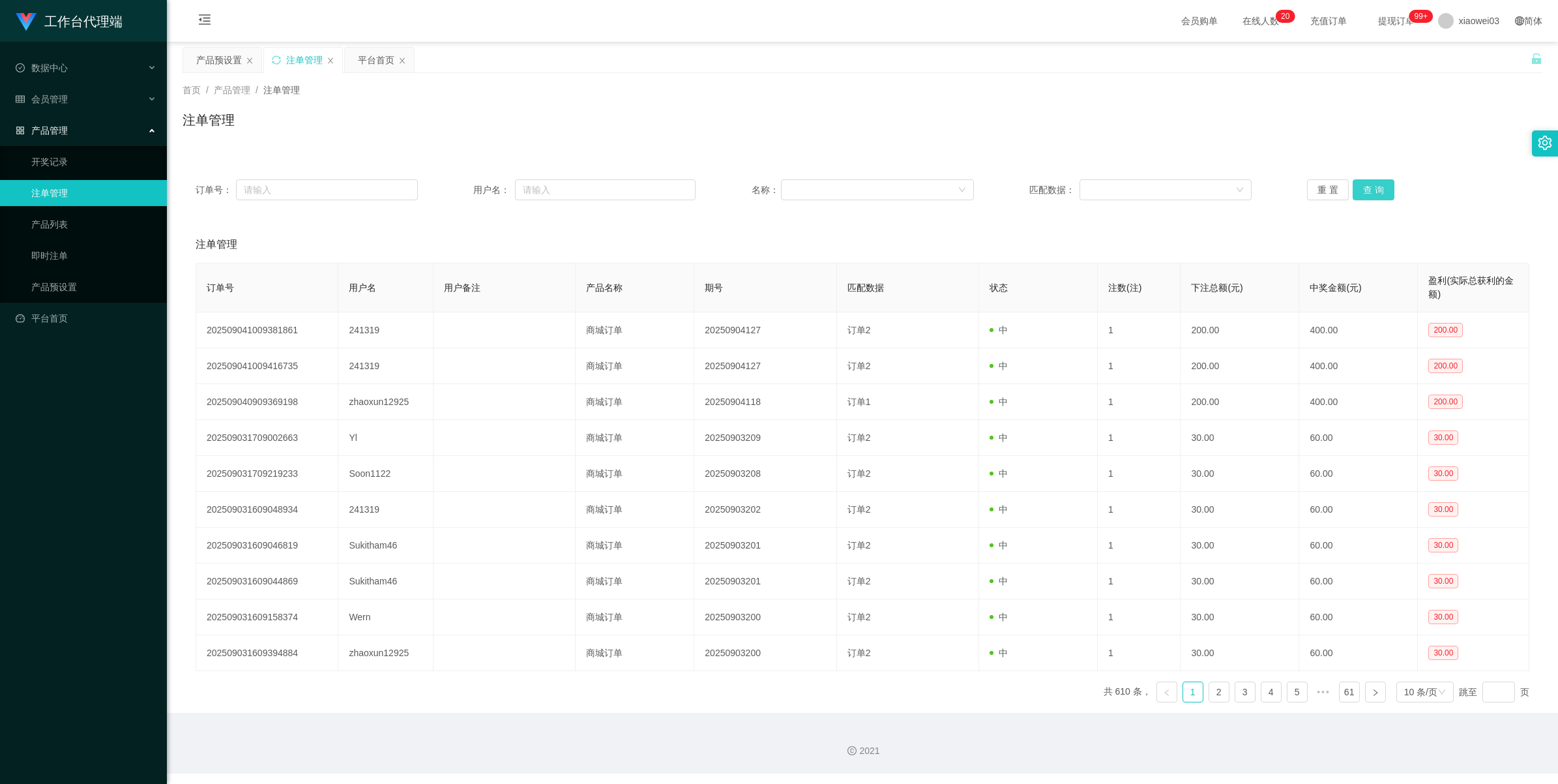
click at [454, 182] on button "查 询" at bounding box center [1374, 189] width 42 height 21
click at [454, 182] on div "重 置 查 询" at bounding box center [1418, 189] width 222 height 21
click at [454, 182] on button "查 询" at bounding box center [1374, 189] width 42 height 21
click at [454, 182] on div "重 置 查 询" at bounding box center [1418, 189] width 222 height 21
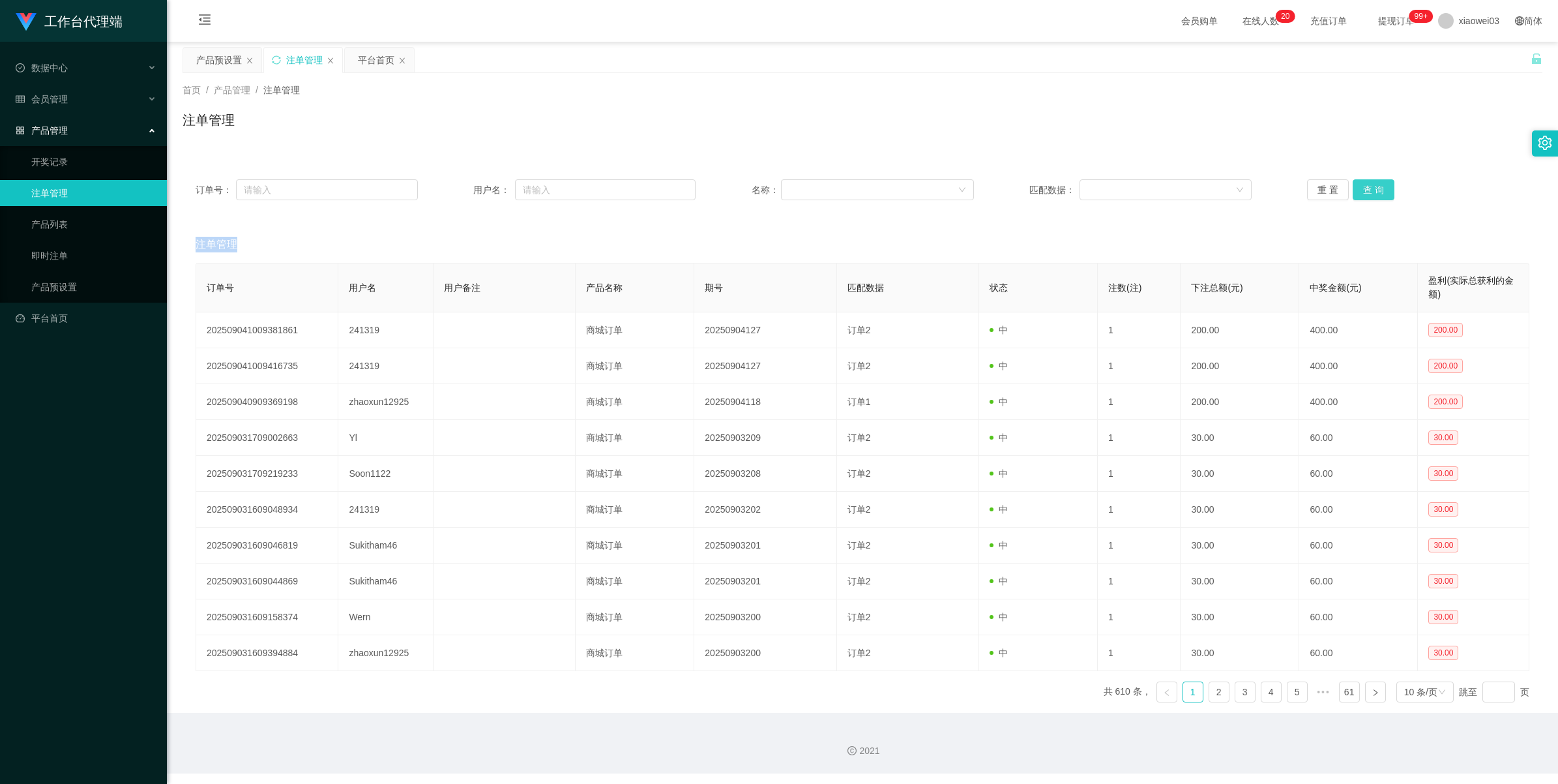
click at [454, 182] on button "查 询" at bounding box center [1374, 189] width 42 height 21
click at [454, 182] on div "重 置 查 询" at bounding box center [1418, 189] width 222 height 21
click at [454, 182] on button "查 询" at bounding box center [1374, 189] width 42 height 21
click at [454, 181] on button "查 询" at bounding box center [1374, 189] width 42 height 21
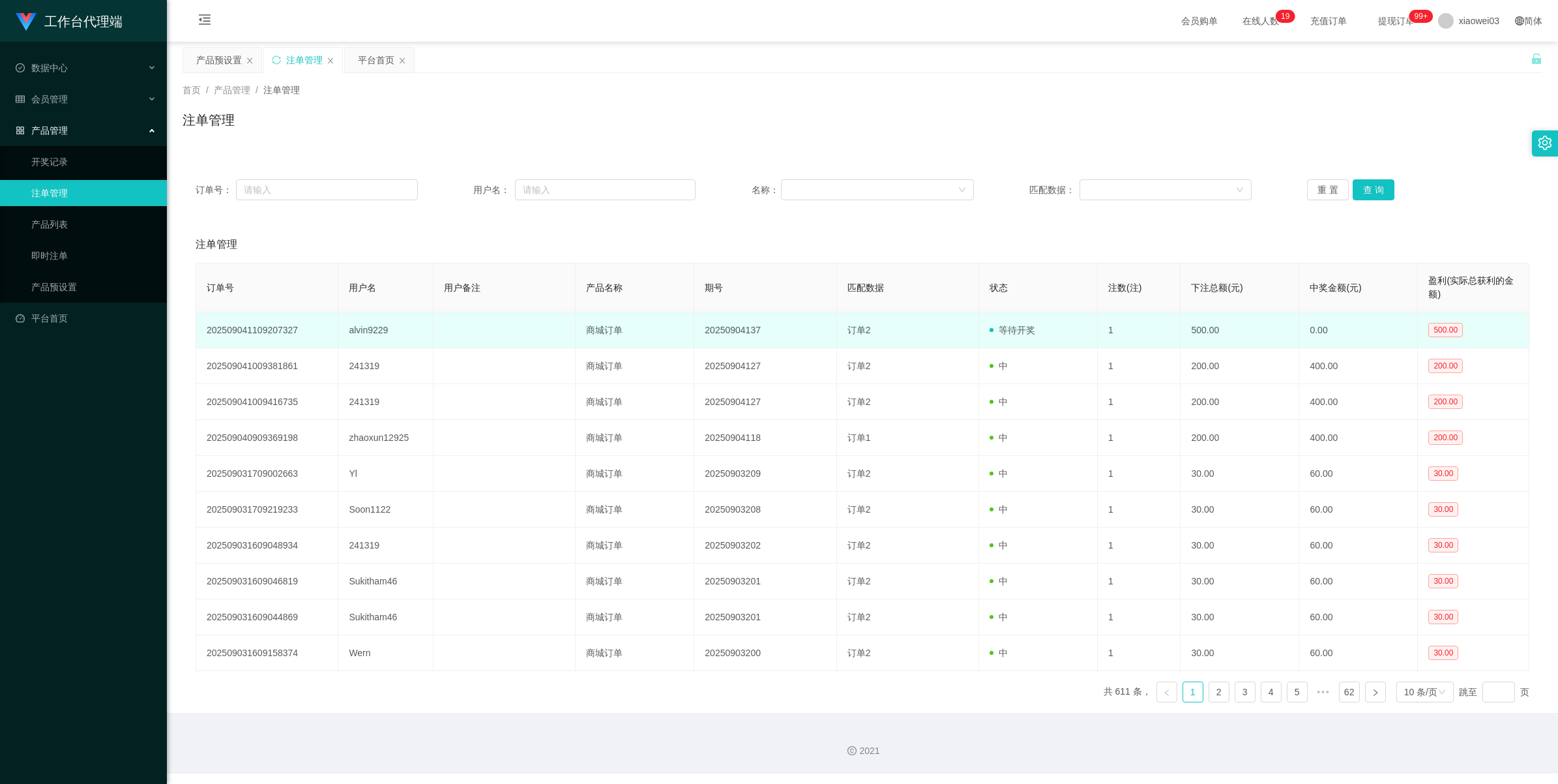
click at [454, 331] on td "500.00" at bounding box center [1240, 330] width 119 height 35
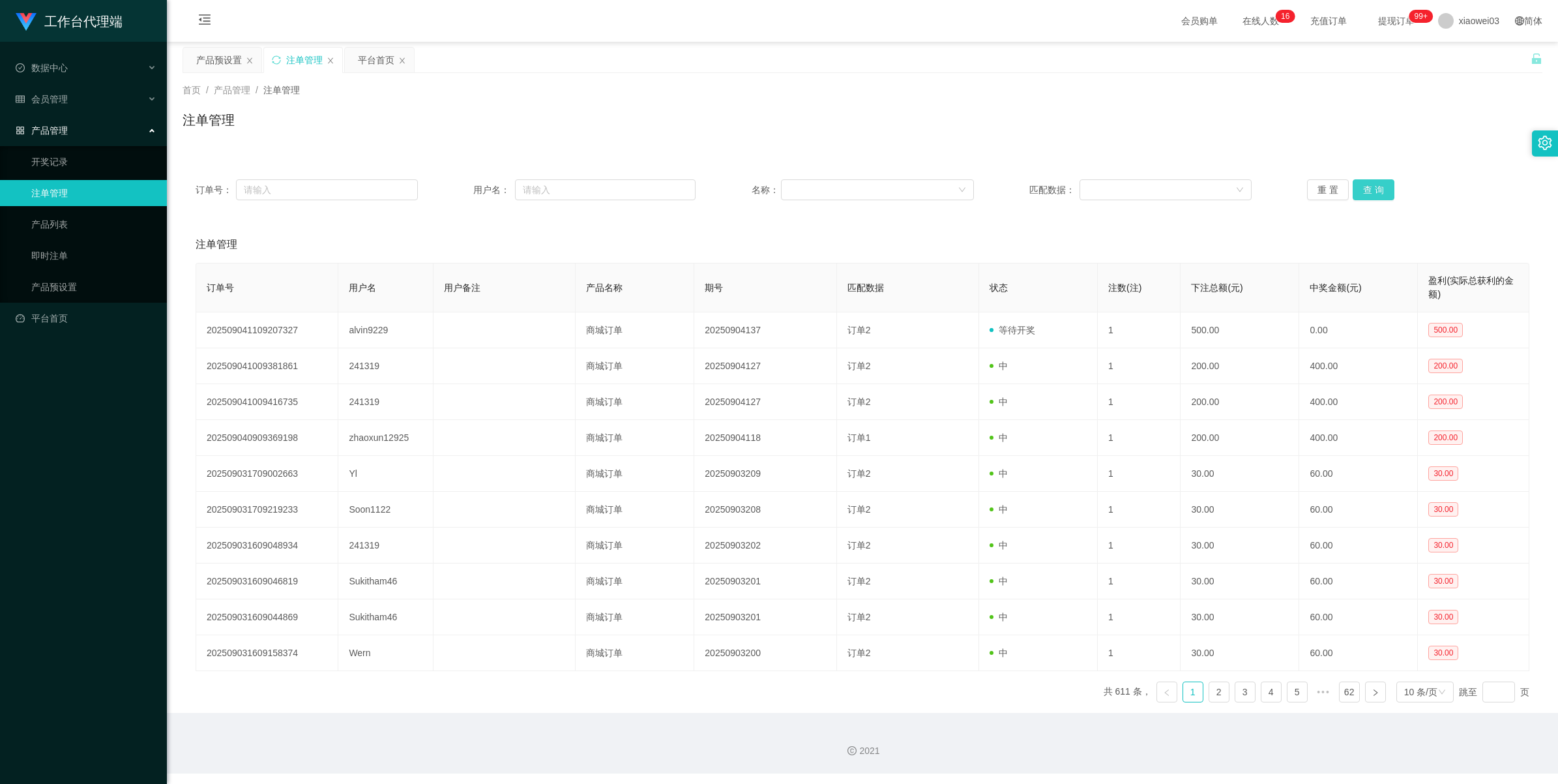
click at [454, 191] on button "查 询" at bounding box center [1374, 189] width 42 height 21
